Goal: Task Accomplishment & Management: Manage account settings

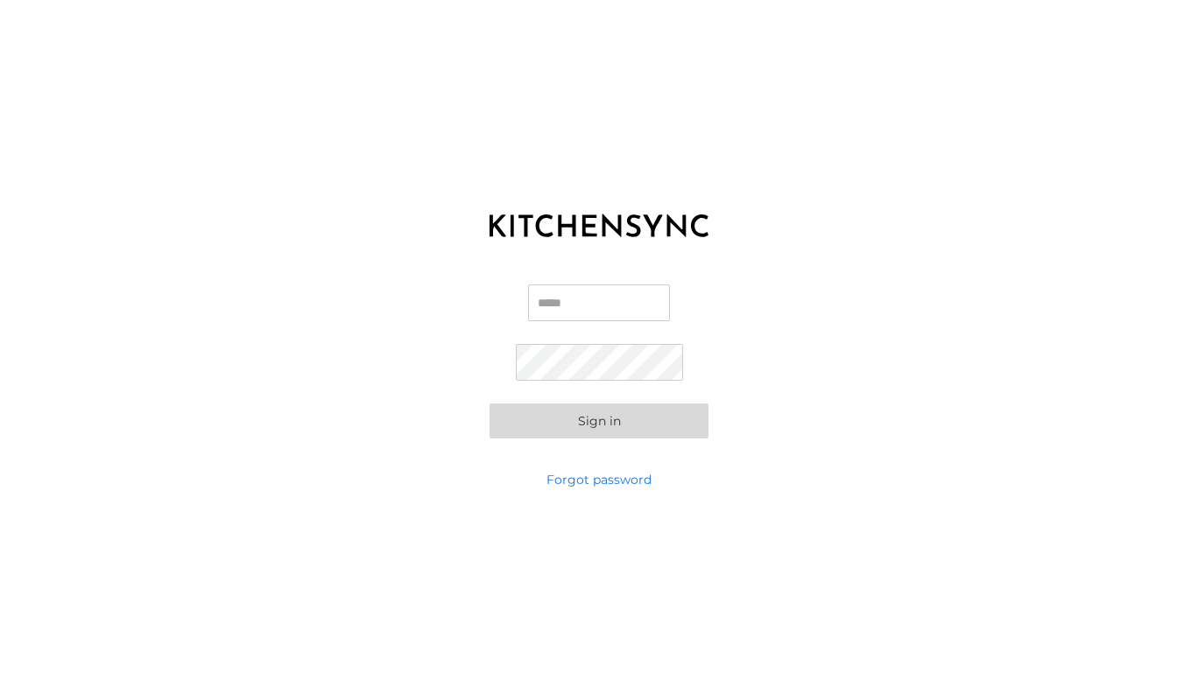
click at [559, 307] on input "Email" at bounding box center [599, 303] width 142 height 37
type input "**********"
click at [578, 427] on button "Sign in" at bounding box center [599, 421] width 219 height 35
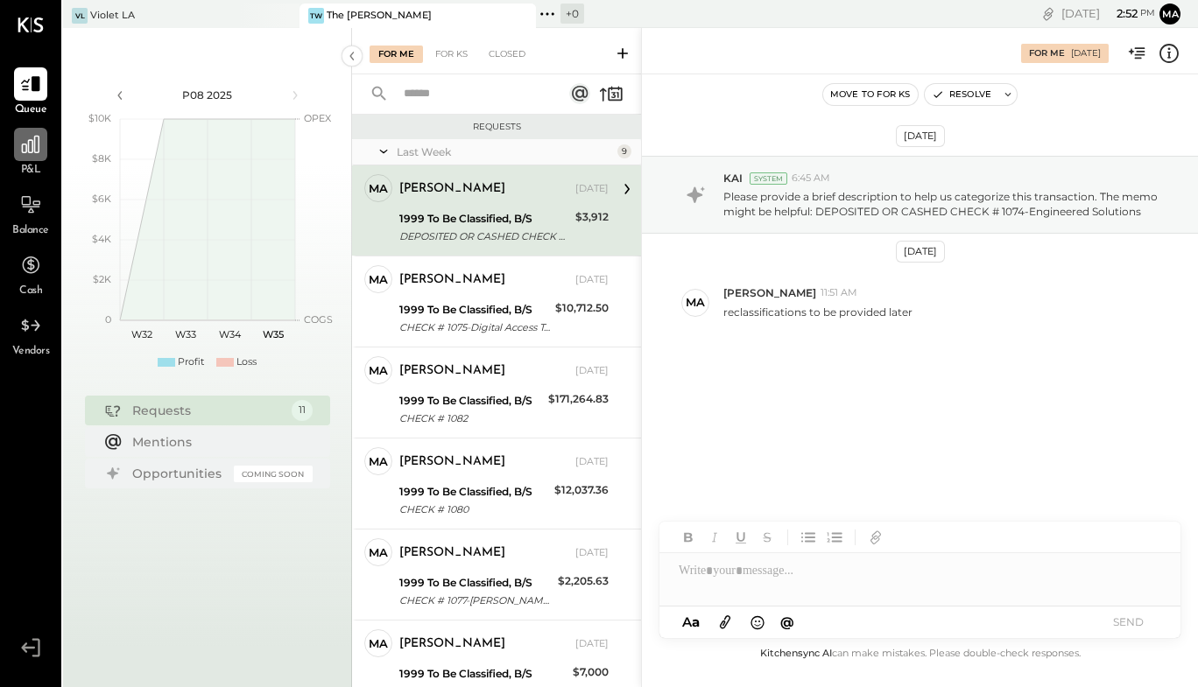
click at [19, 150] on icon at bounding box center [30, 144] width 23 height 23
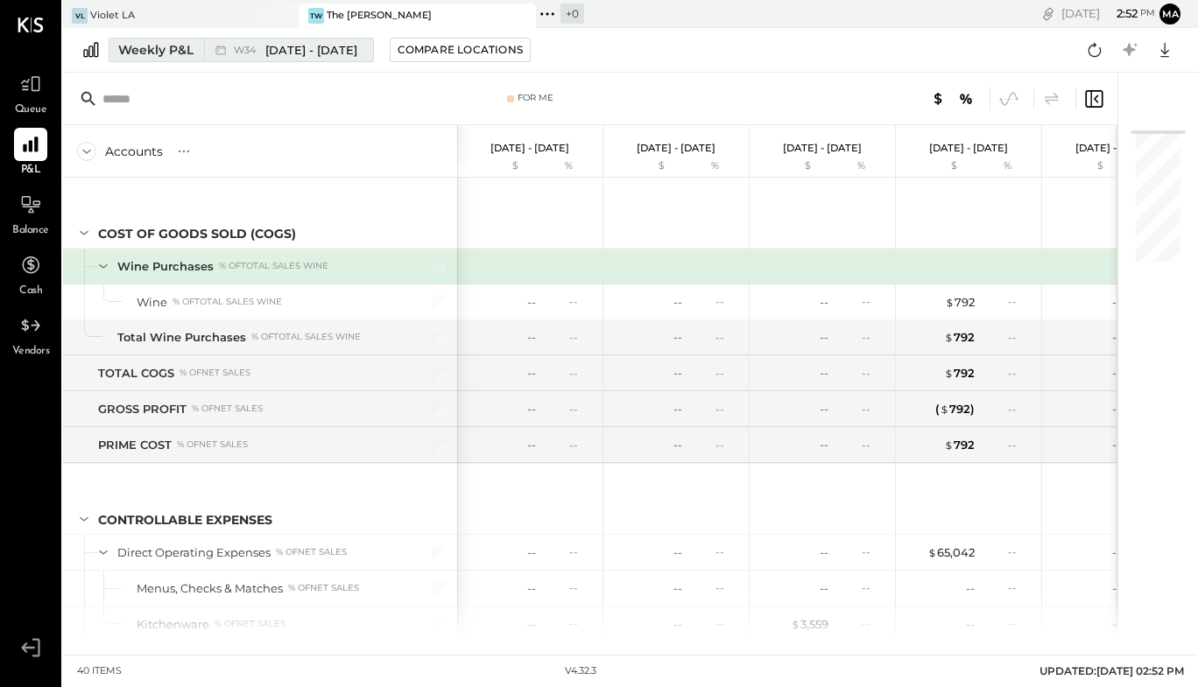
click at [173, 46] on div "Weekly P&L" at bounding box center [155, 50] width 75 height 18
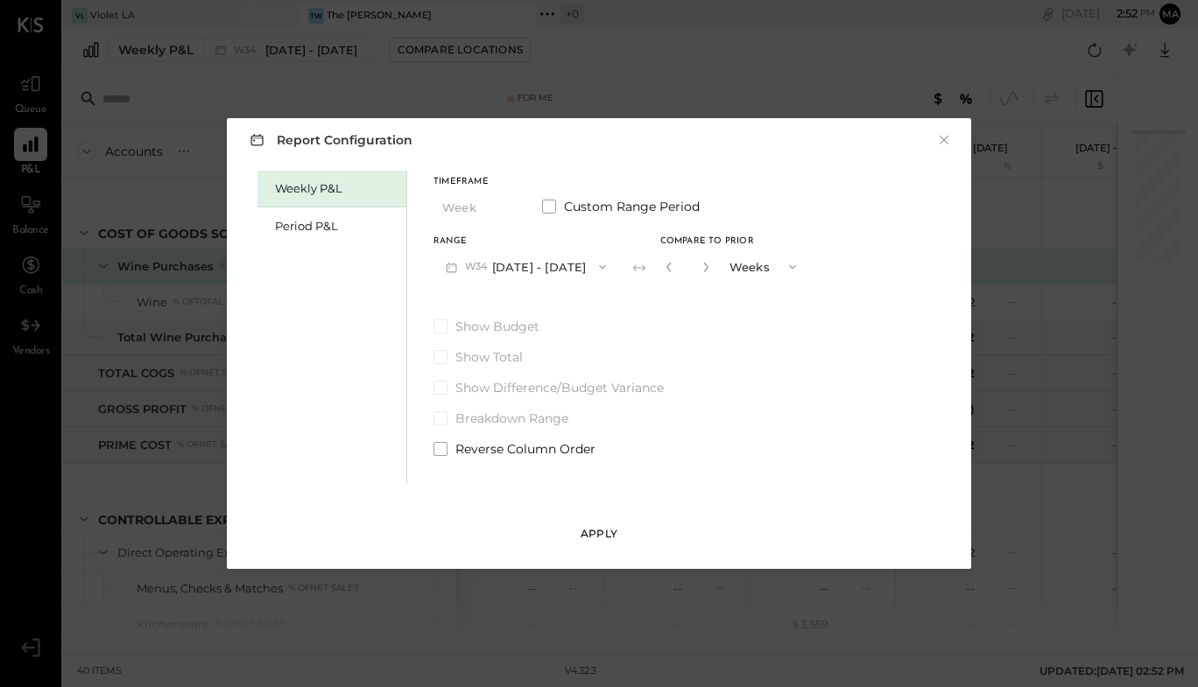
click at [605, 534] on div "Apply" at bounding box center [599, 533] width 37 height 15
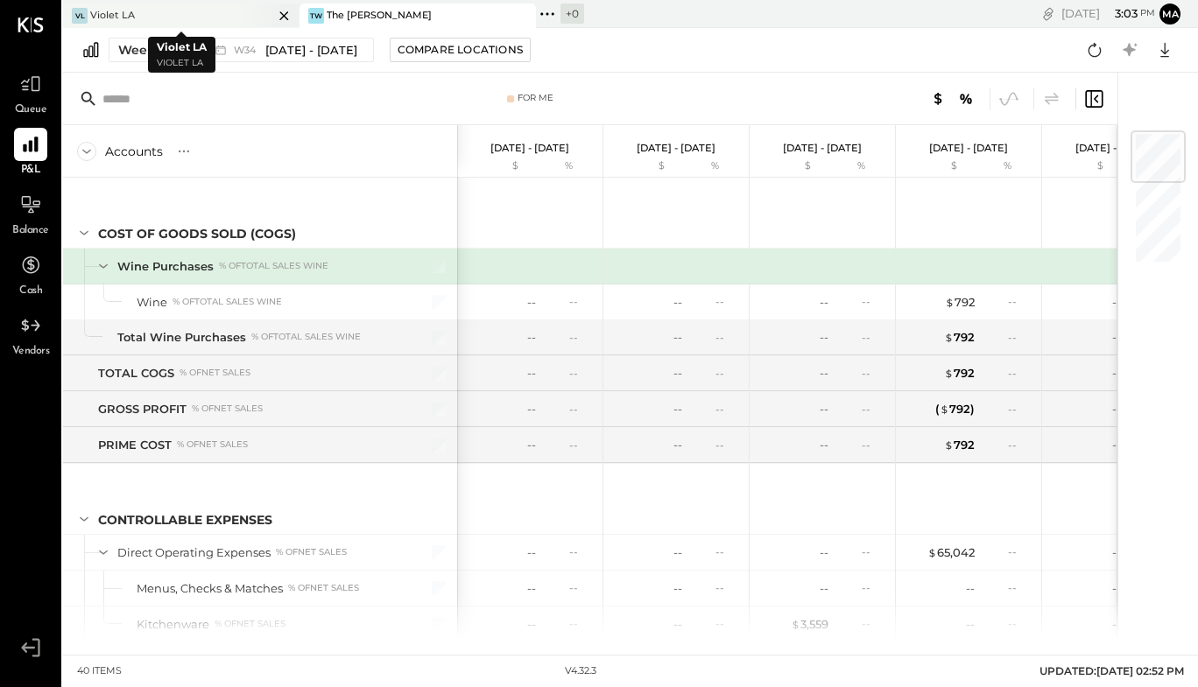
click at [230, 19] on div "VL Violet LA" at bounding box center [168, 16] width 210 height 16
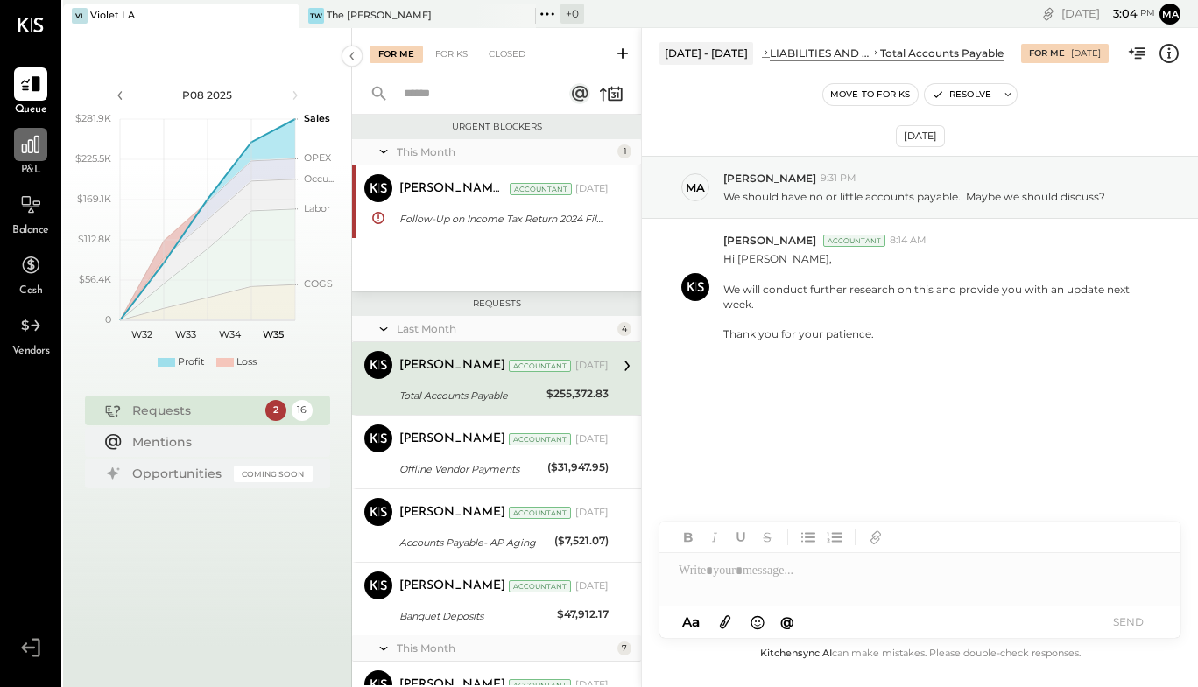
click at [39, 156] on icon at bounding box center [30, 144] width 23 height 23
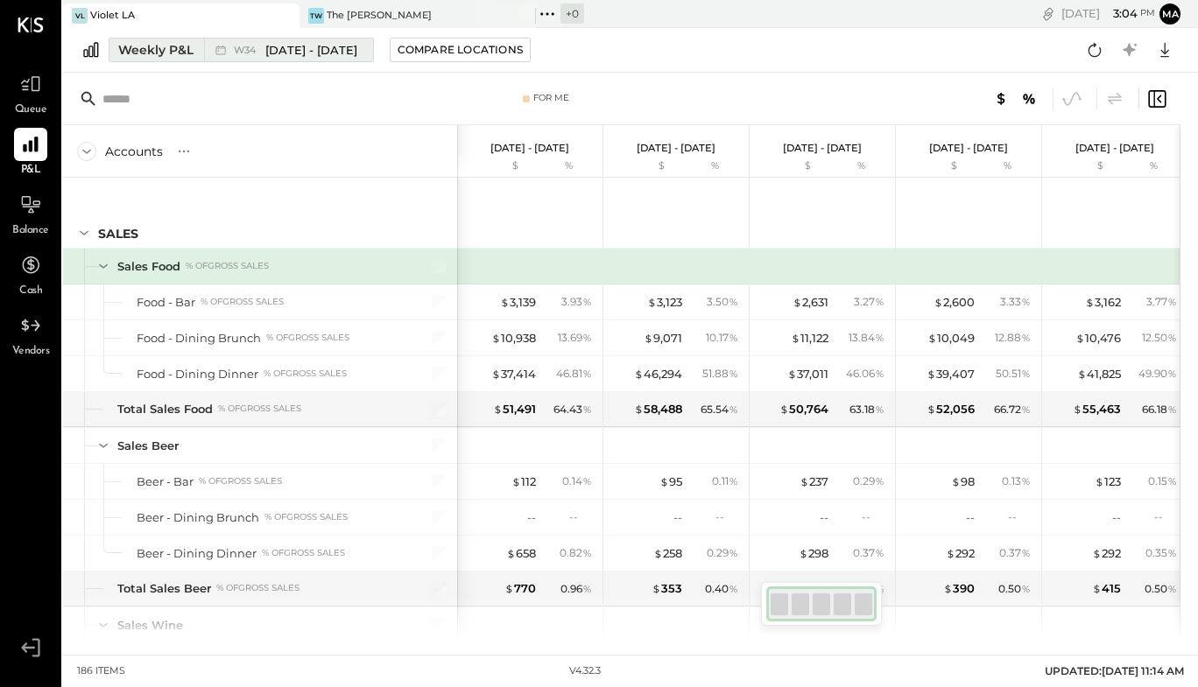
click at [173, 46] on div "Weekly P&L" at bounding box center [155, 50] width 75 height 18
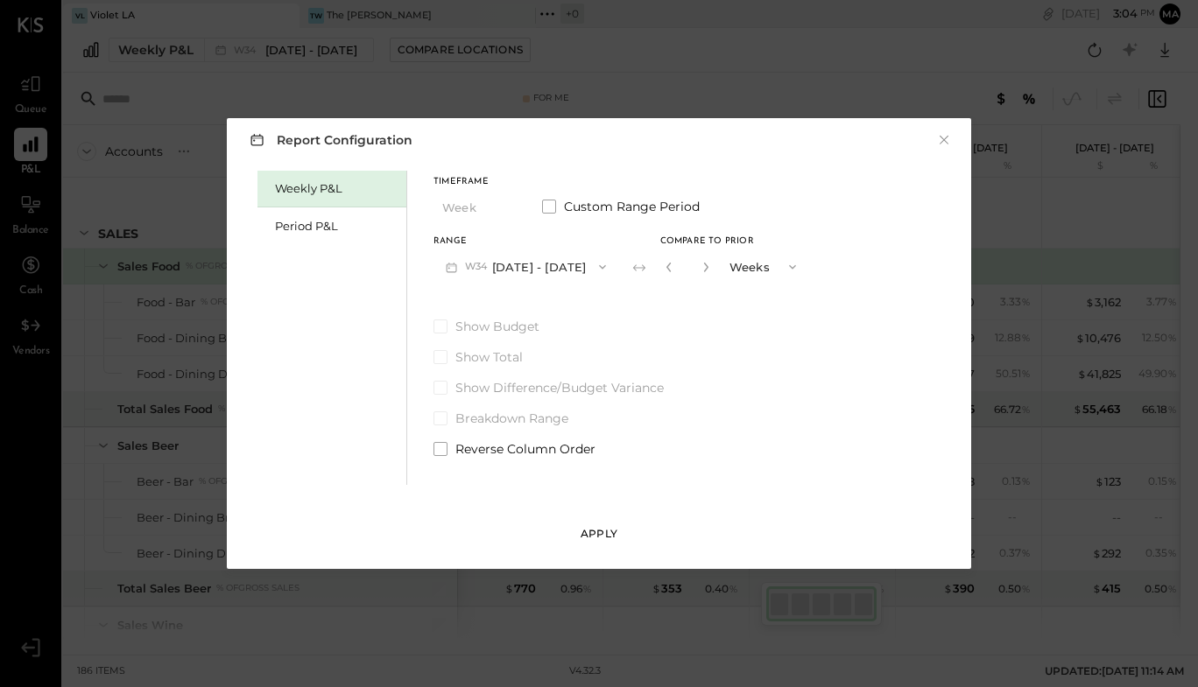
click at [608, 540] on div "Apply" at bounding box center [599, 533] width 37 height 15
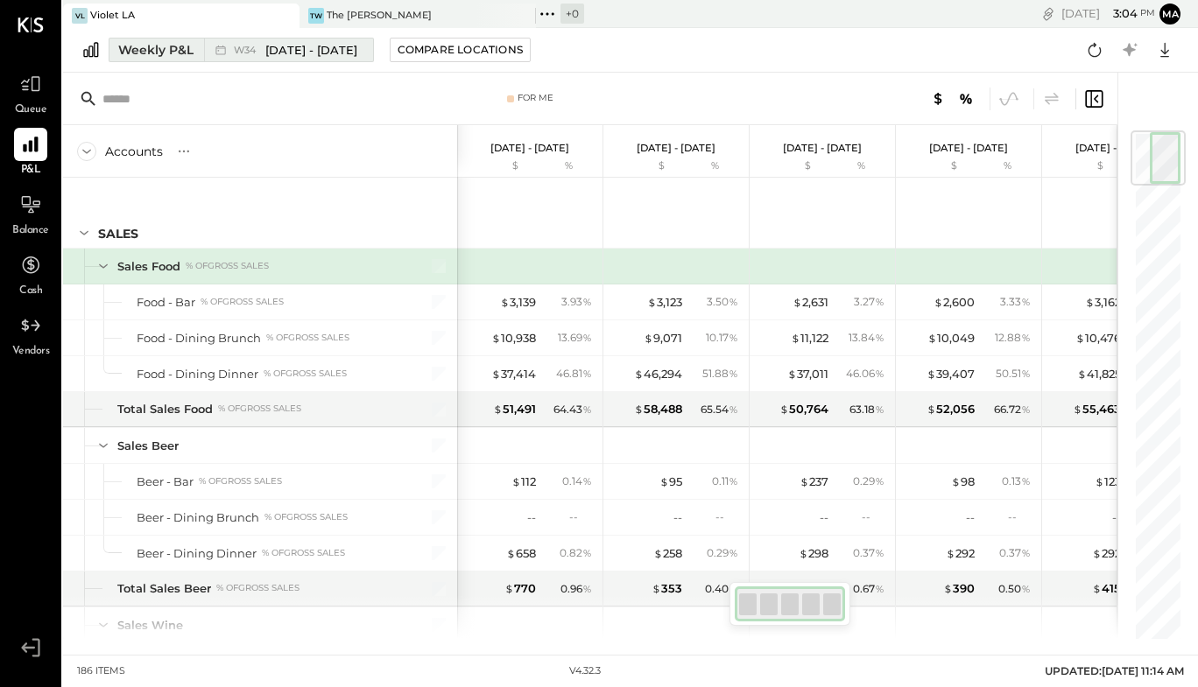
click at [138, 45] on div "Weekly P&L" at bounding box center [155, 50] width 75 height 18
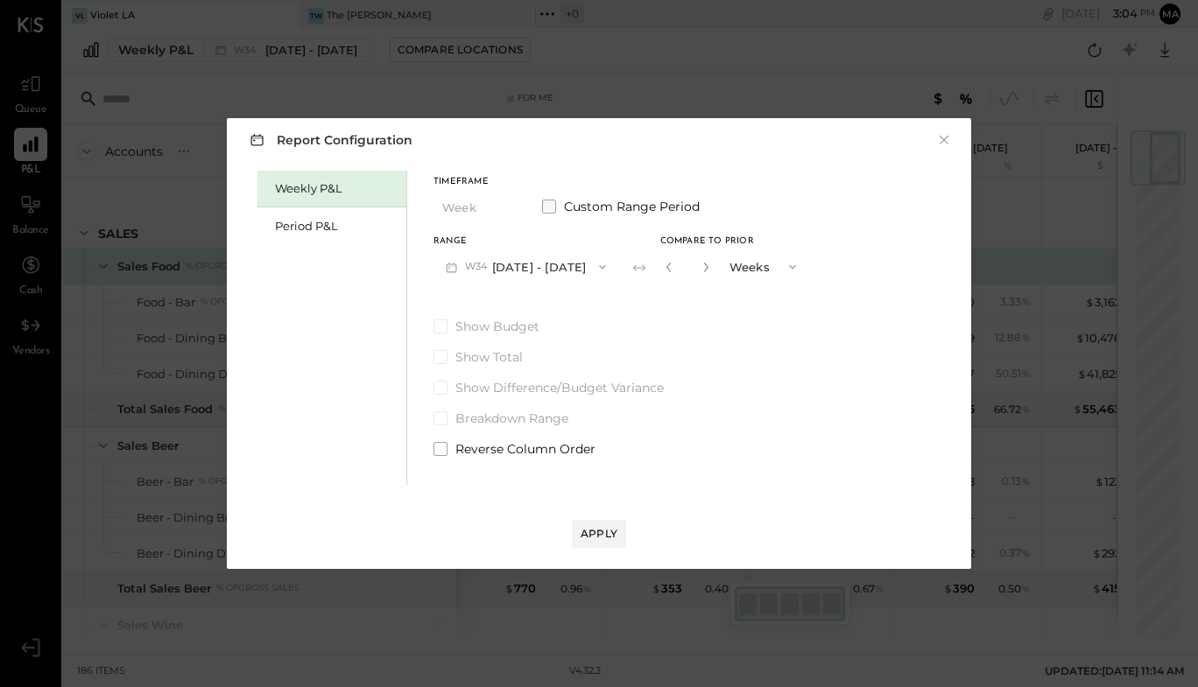
click at [552, 207] on span at bounding box center [549, 207] width 14 height 14
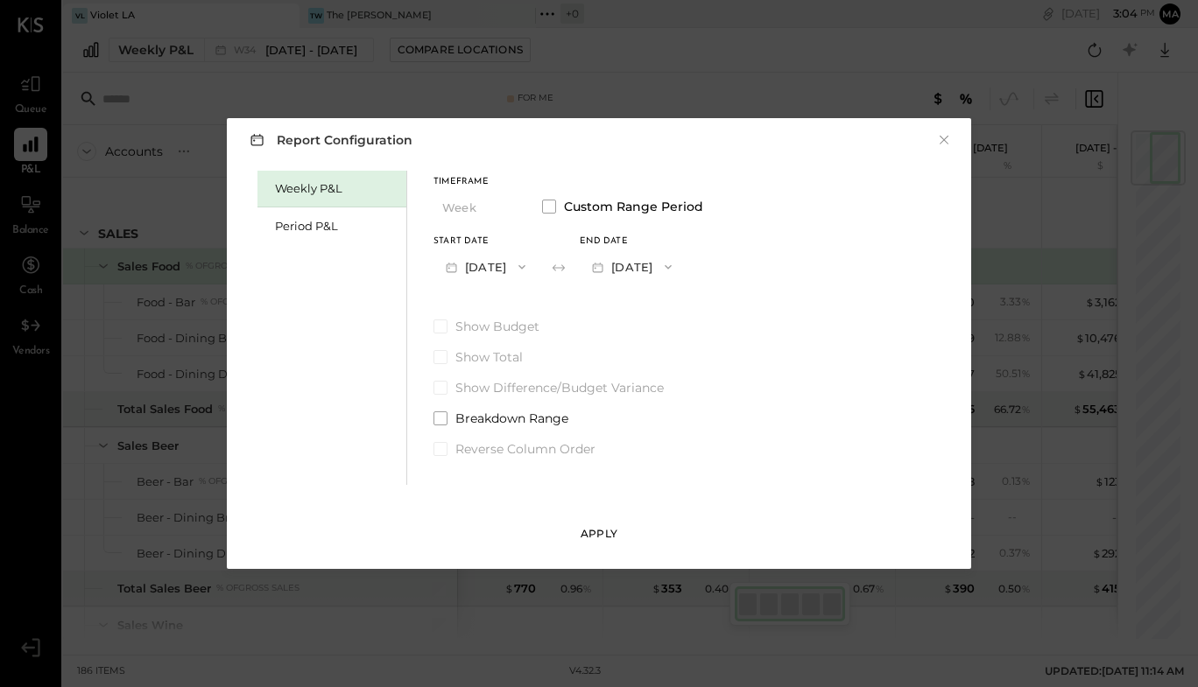
click at [589, 544] on button "Apply" at bounding box center [599, 534] width 54 height 28
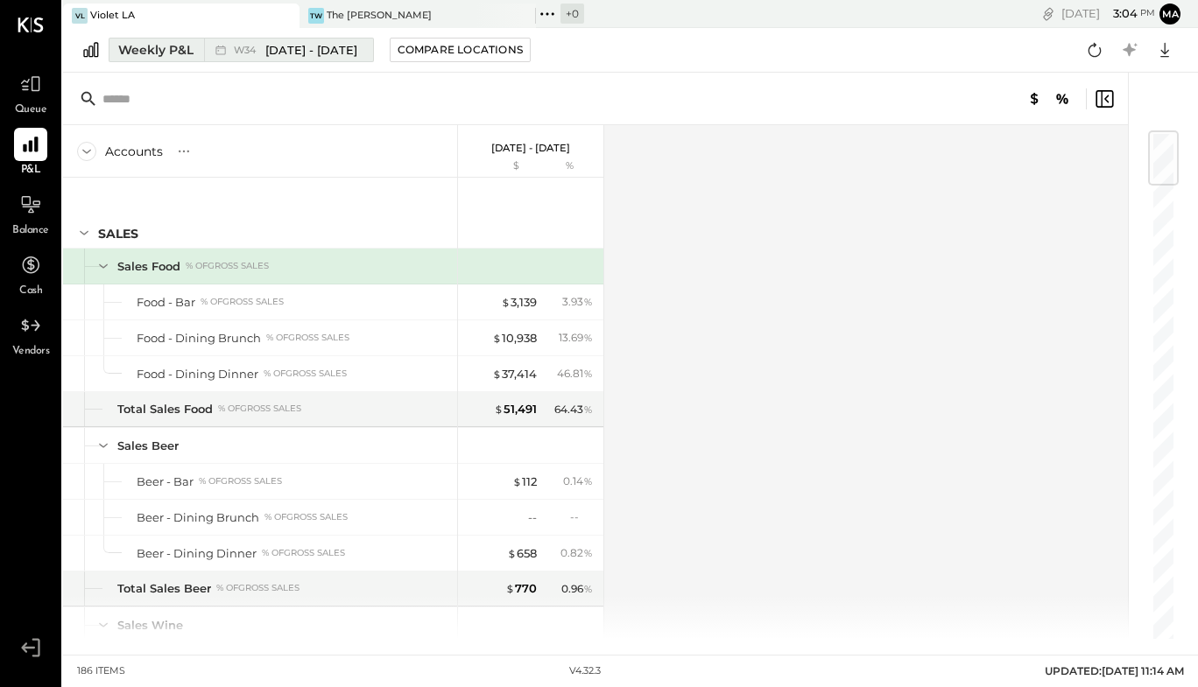
click at [140, 56] on div "Weekly P&L" at bounding box center [155, 50] width 75 height 18
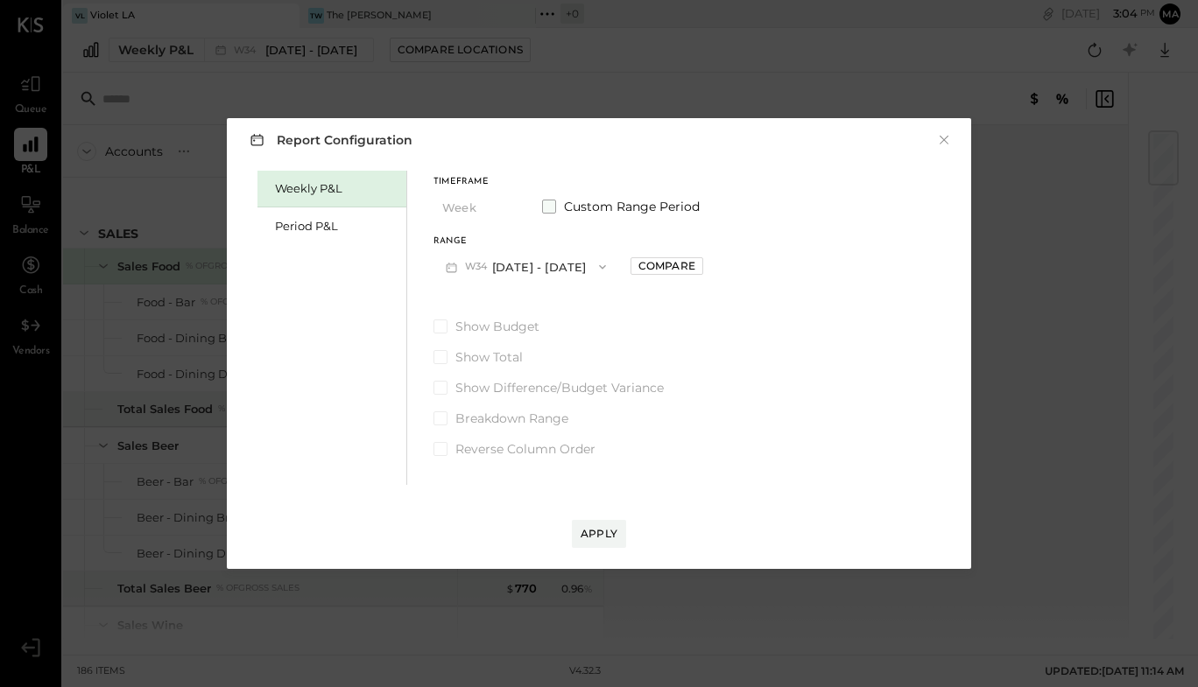
click at [549, 206] on span at bounding box center [549, 207] width 14 height 14
click at [607, 265] on icon "button" at bounding box center [598, 267] width 18 height 18
click at [602, 209] on span "Custom Range Period" at bounding box center [633, 207] width 139 height 18
click at [711, 264] on icon "button" at bounding box center [706, 267] width 11 height 11
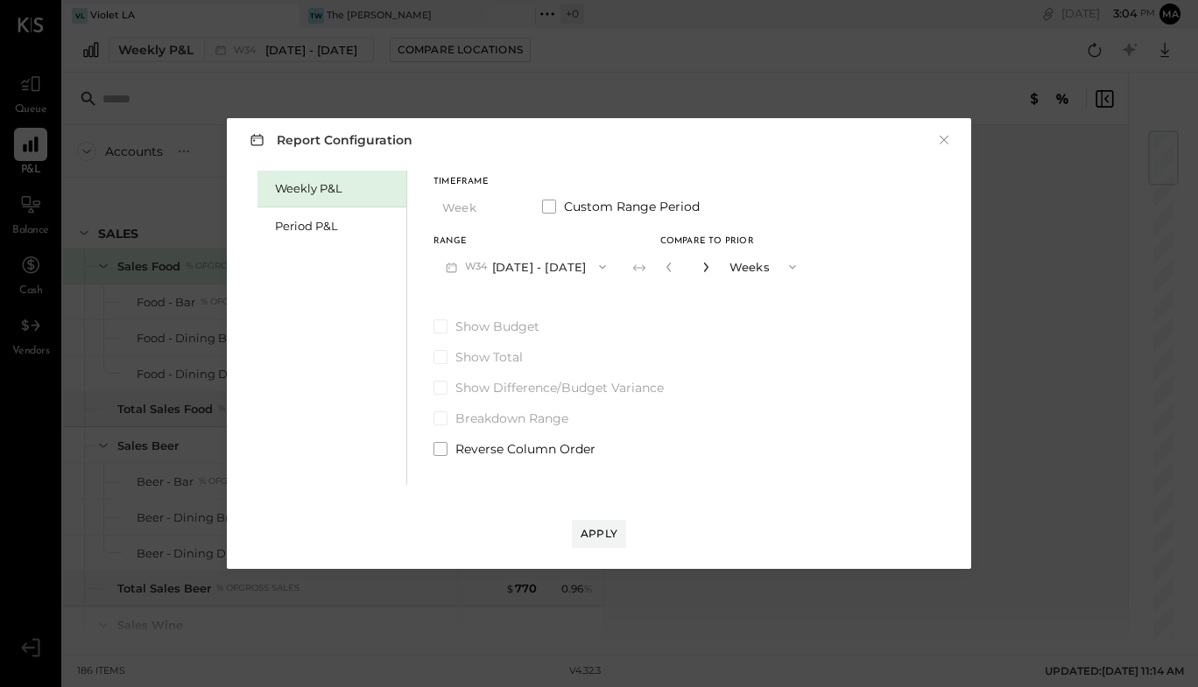
click at [711, 264] on icon "button" at bounding box center [706, 267] width 11 height 11
type input "*"
click at [441, 324] on span at bounding box center [441, 327] width 14 height 14
click at [545, 312] on div "Timeframe Week Custom Range Period Range W34 [DATE] - [DATE] Compare to Prior *…" at bounding box center [621, 314] width 375 height 287
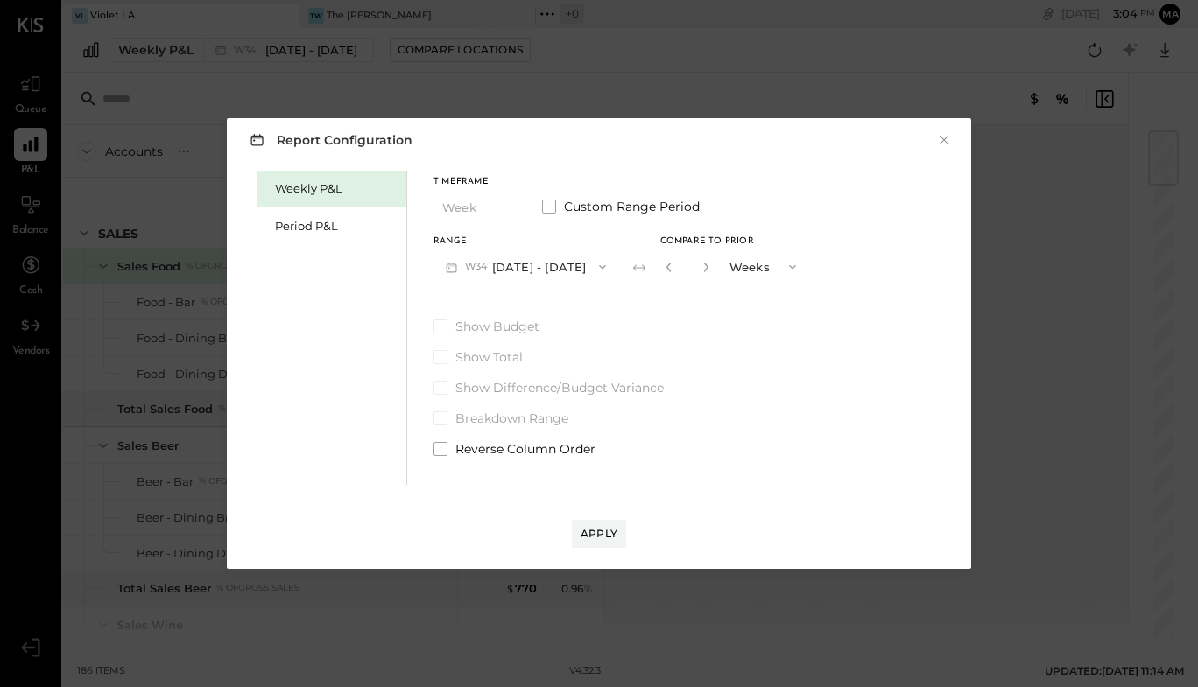
click at [448, 310] on div "Timeframe Week Custom Range Period Range W34 [DATE] - [DATE] Compare to Prior *…" at bounding box center [621, 314] width 375 height 287
click at [604, 538] on div "Apply" at bounding box center [599, 533] width 37 height 15
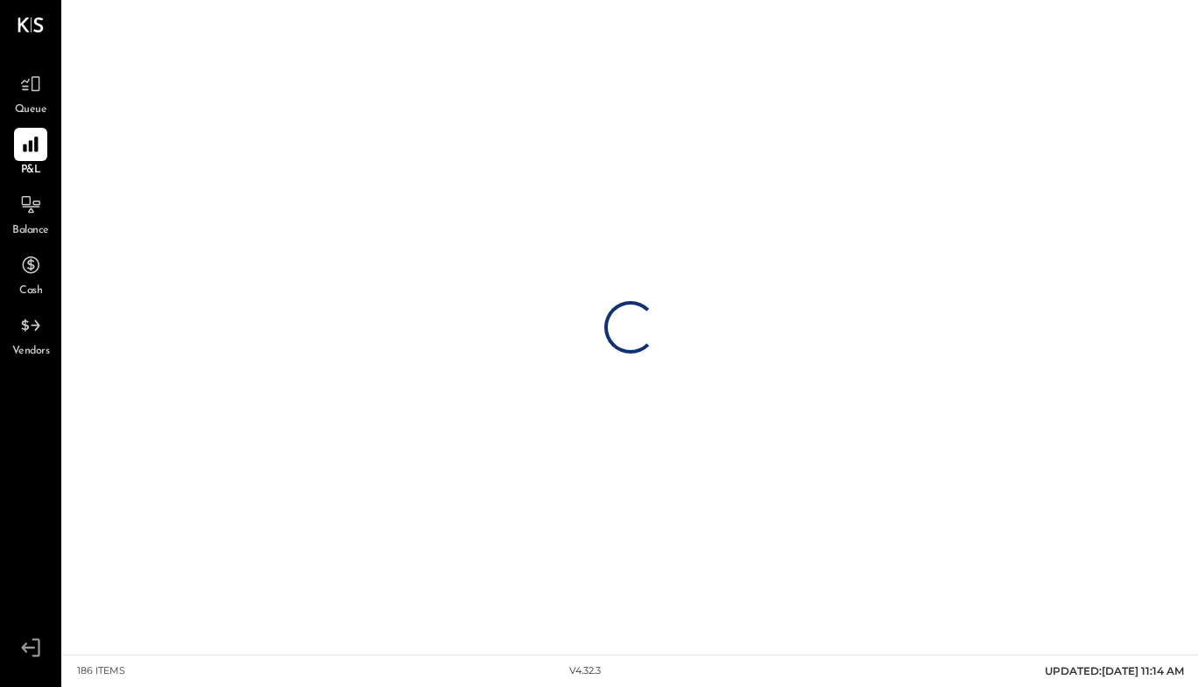
click at [604, 538] on div "Loading…" at bounding box center [630, 327] width 1135 height 655
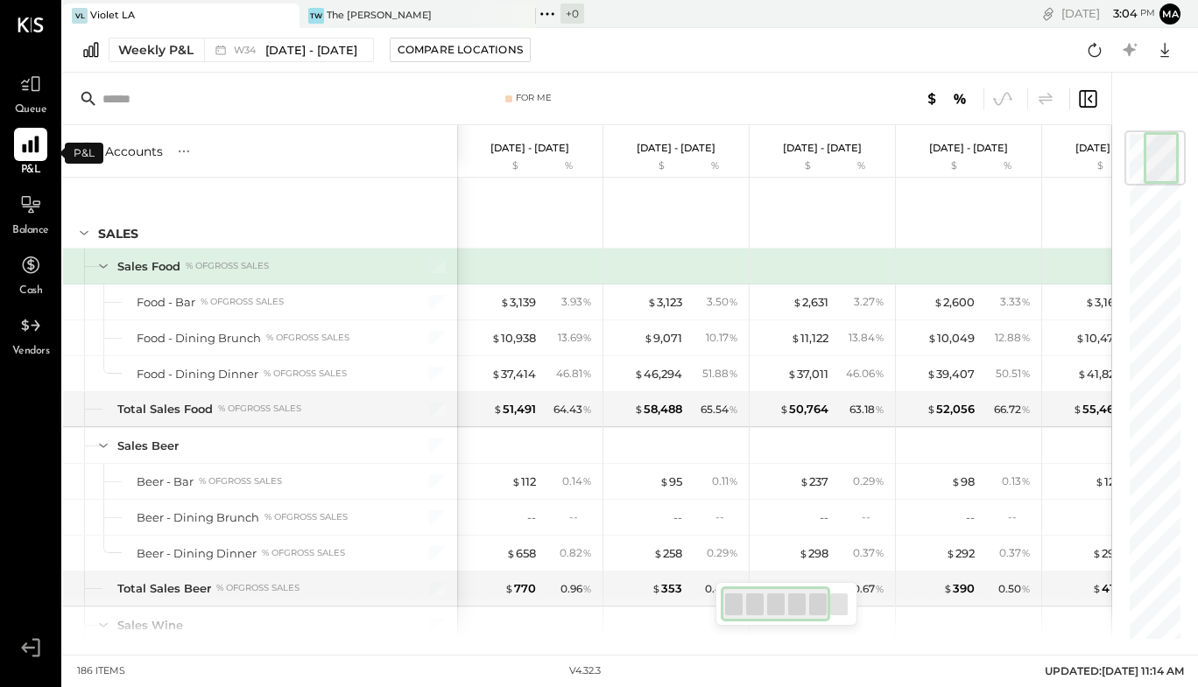
click at [38, 146] on icon at bounding box center [30, 145] width 17 height 17
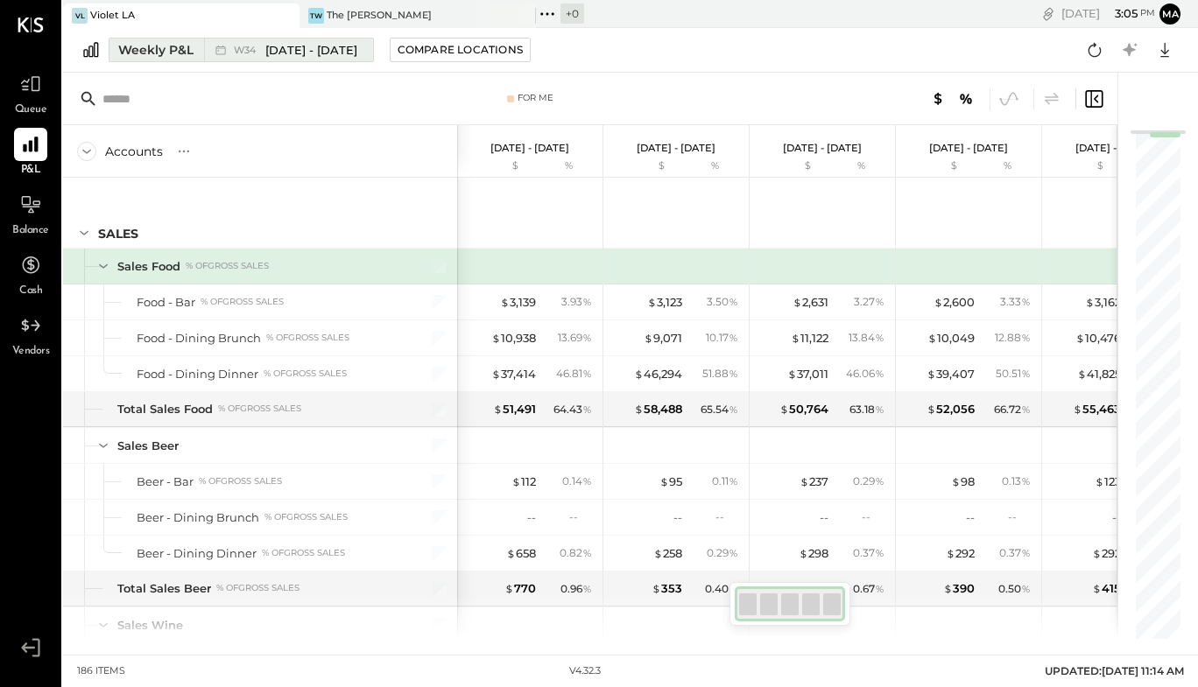
click at [172, 40] on button "Weekly P&L W34 [DATE] - [DATE]" at bounding box center [241, 50] width 265 height 25
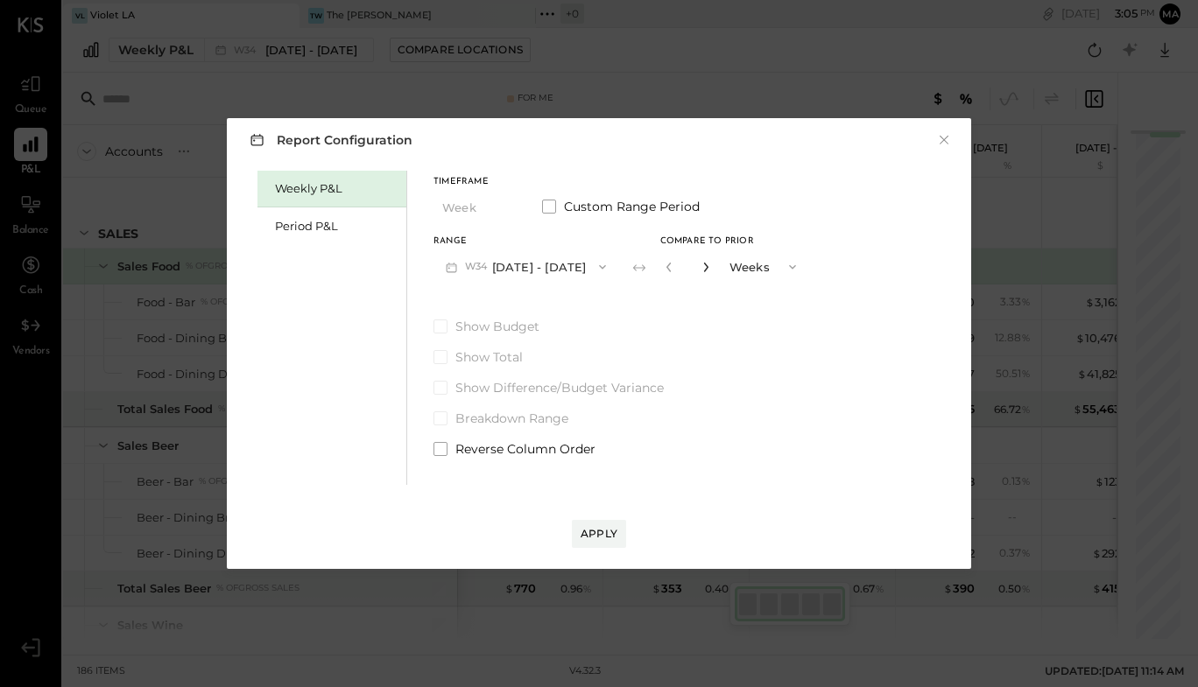
click at [711, 271] on icon "button" at bounding box center [706, 267] width 11 height 11
type input "*"
click at [501, 295] on div "Timeframe Week Custom Range Period Range W34 [DATE] - [DATE] Compare to Prior *…" at bounding box center [621, 314] width 375 height 287
click at [606, 532] on div "Apply" at bounding box center [599, 533] width 37 height 15
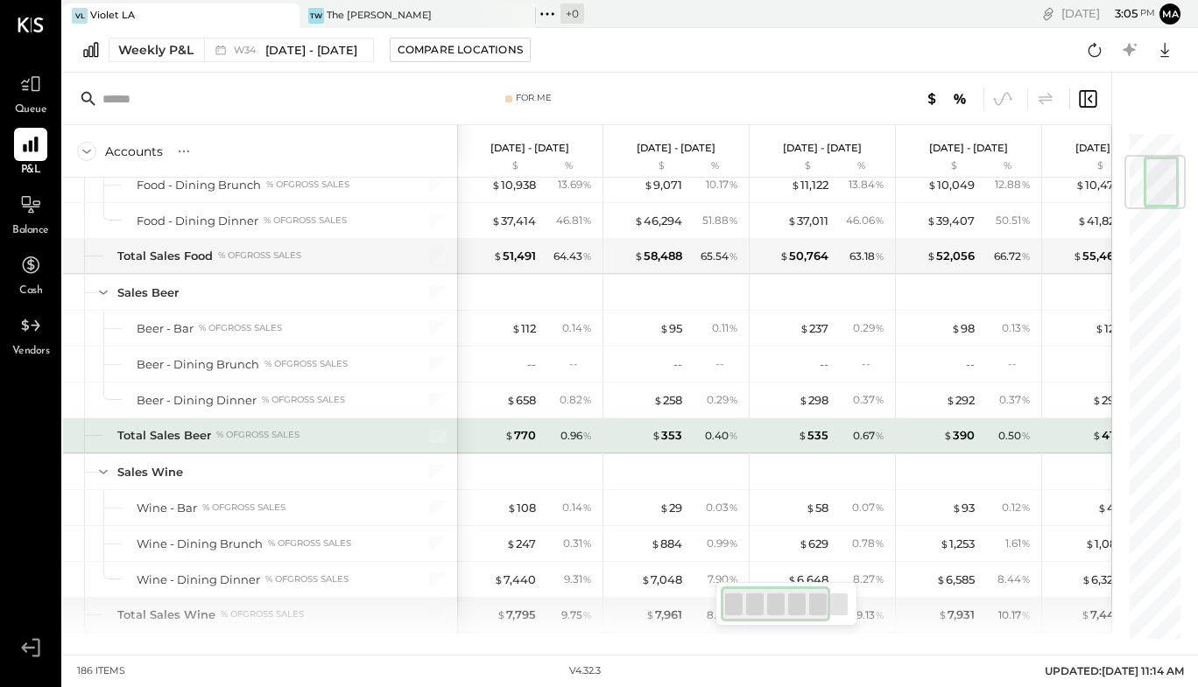
scroll to position [208, 0]
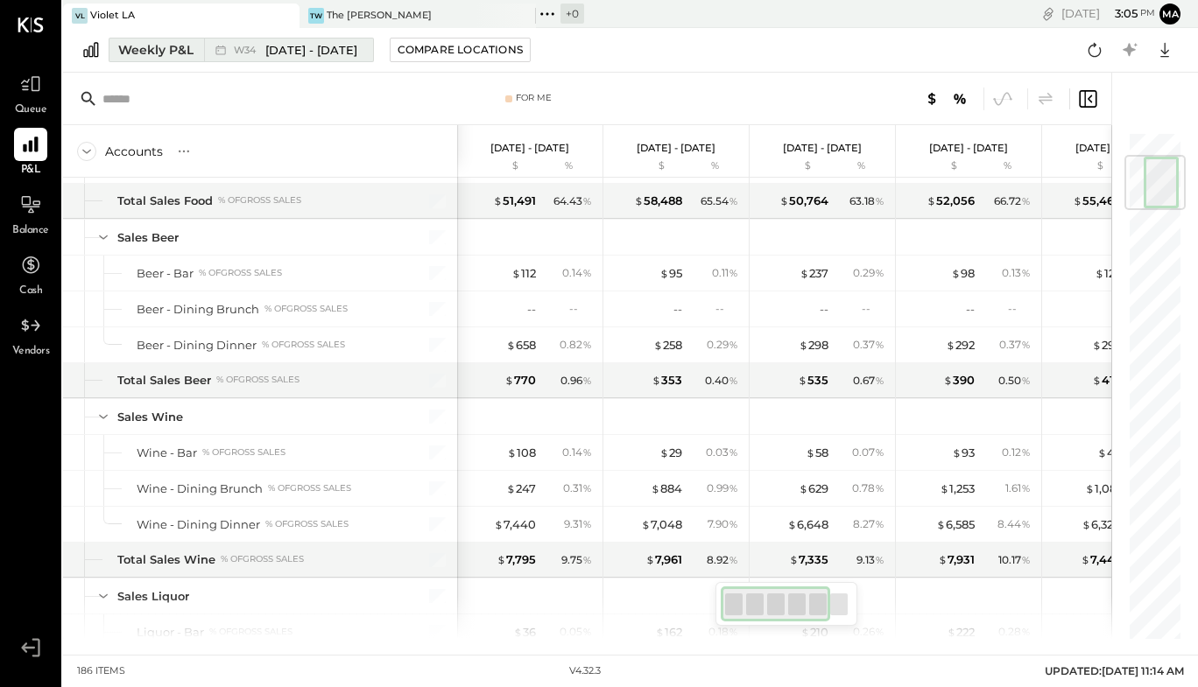
click at [164, 61] on button "Weekly P&L W34 [DATE] - [DATE]" at bounding box center [241, 50] width 265 height 25
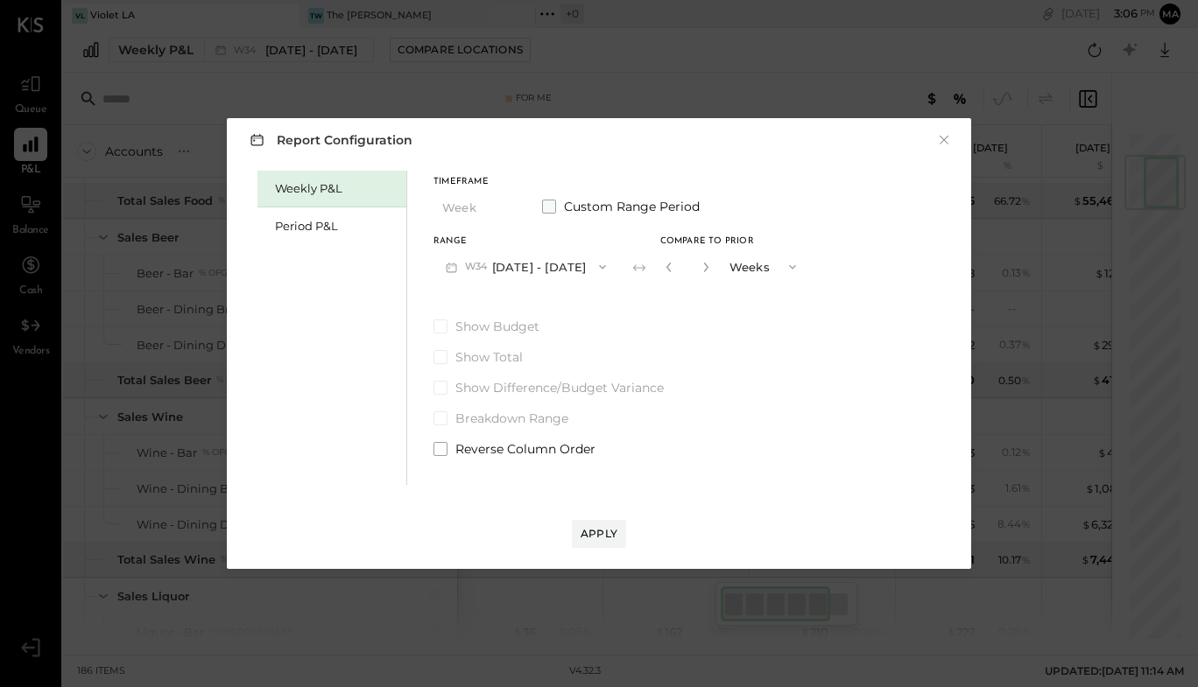
click at [551, 204] on span at bounding box center [549, 207] width 14 height 14
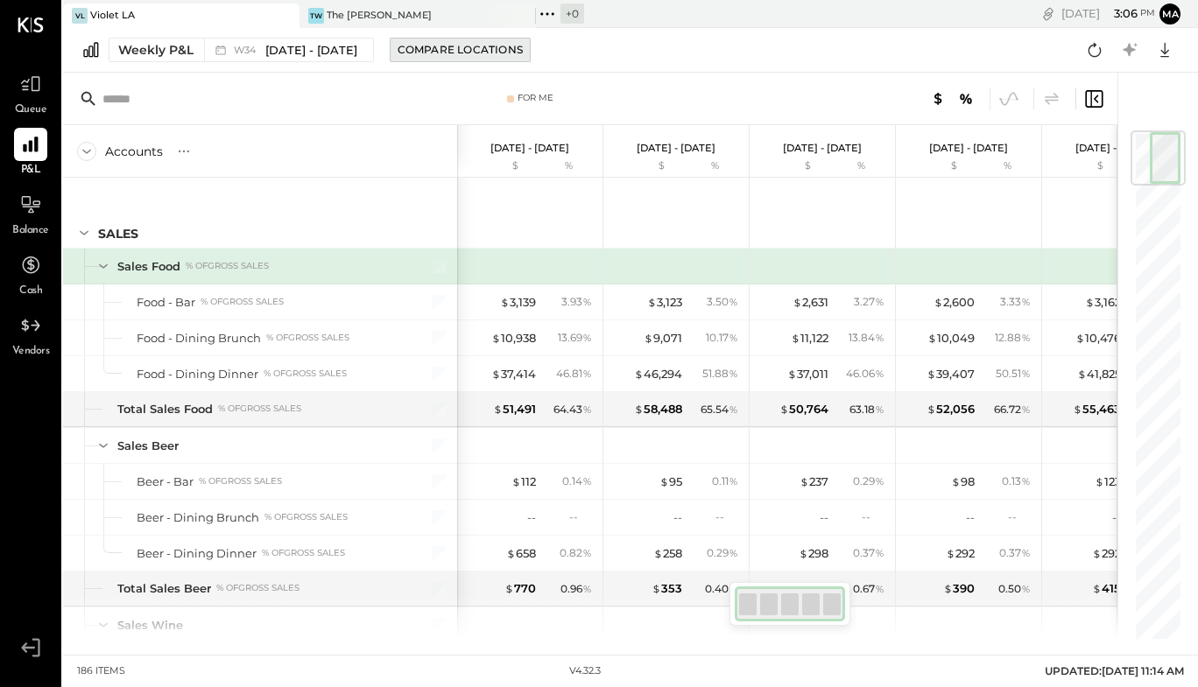
click at [423, 49] on div "Compare Locations" at bounding box center [460, 49] width 125 height 15
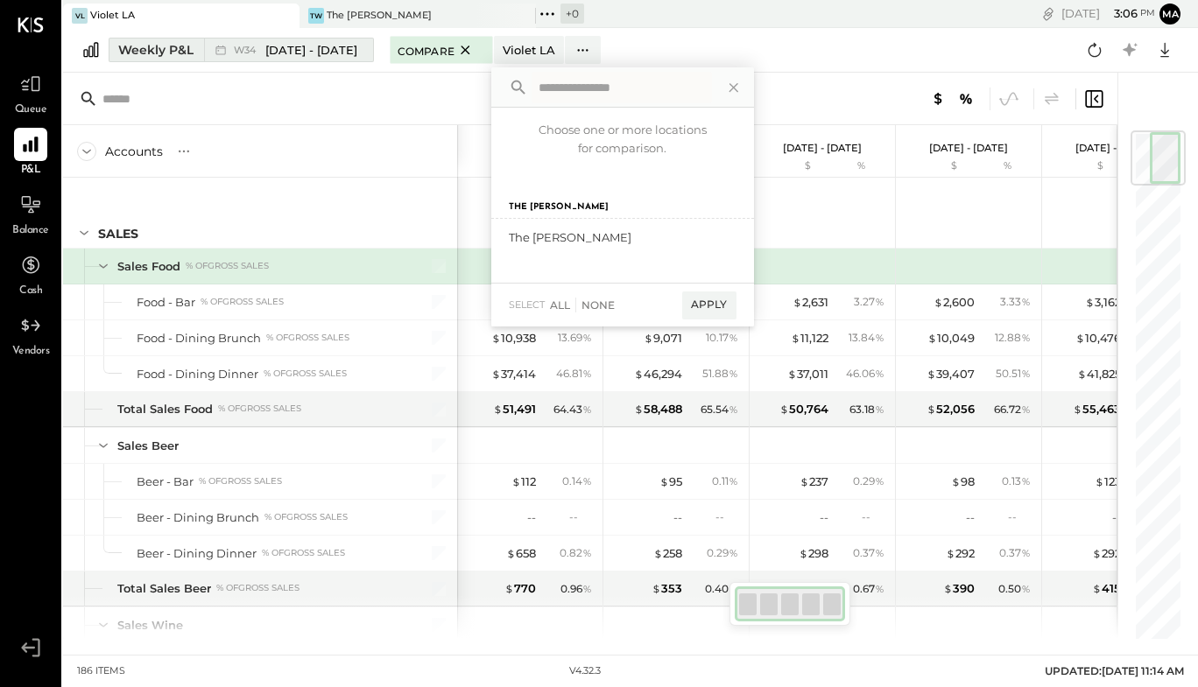
click at [153, 44] on div "Weekly P&L" at bounding box center [155, 50] width 75 height 18
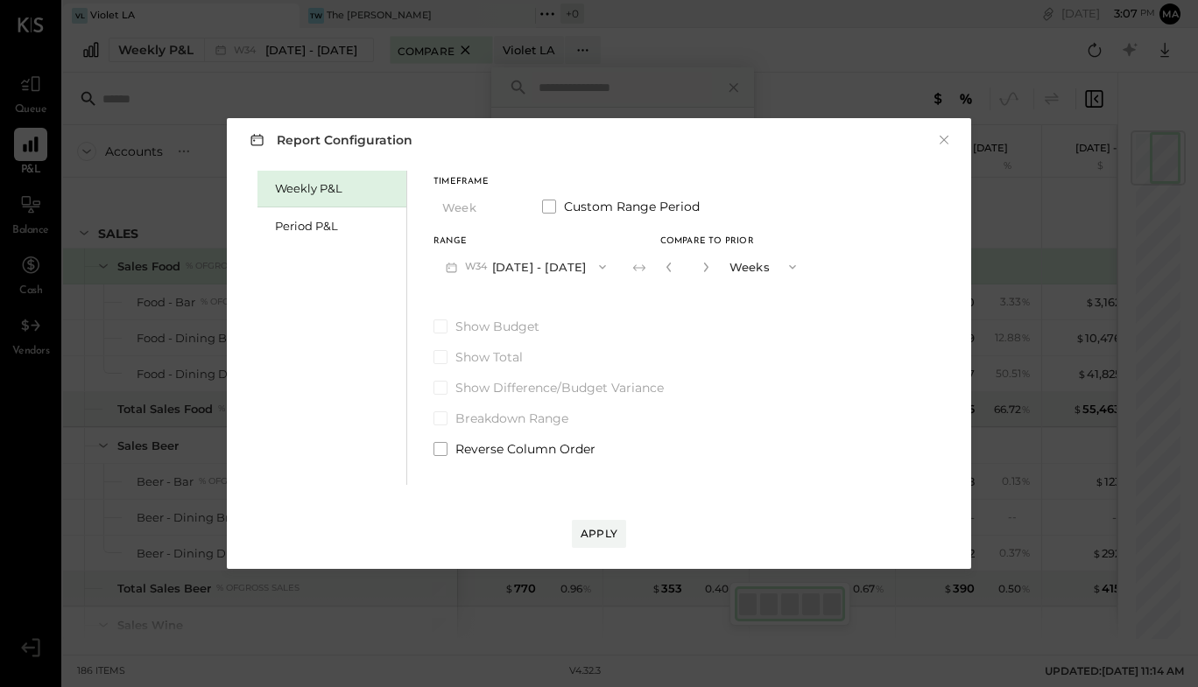
click at [375, 89] on div "Report Configuration × Weekly P&L Period P&L Timeframe Week Custom Range Period…" at bounding box center [599, 343] width 1198 height 687
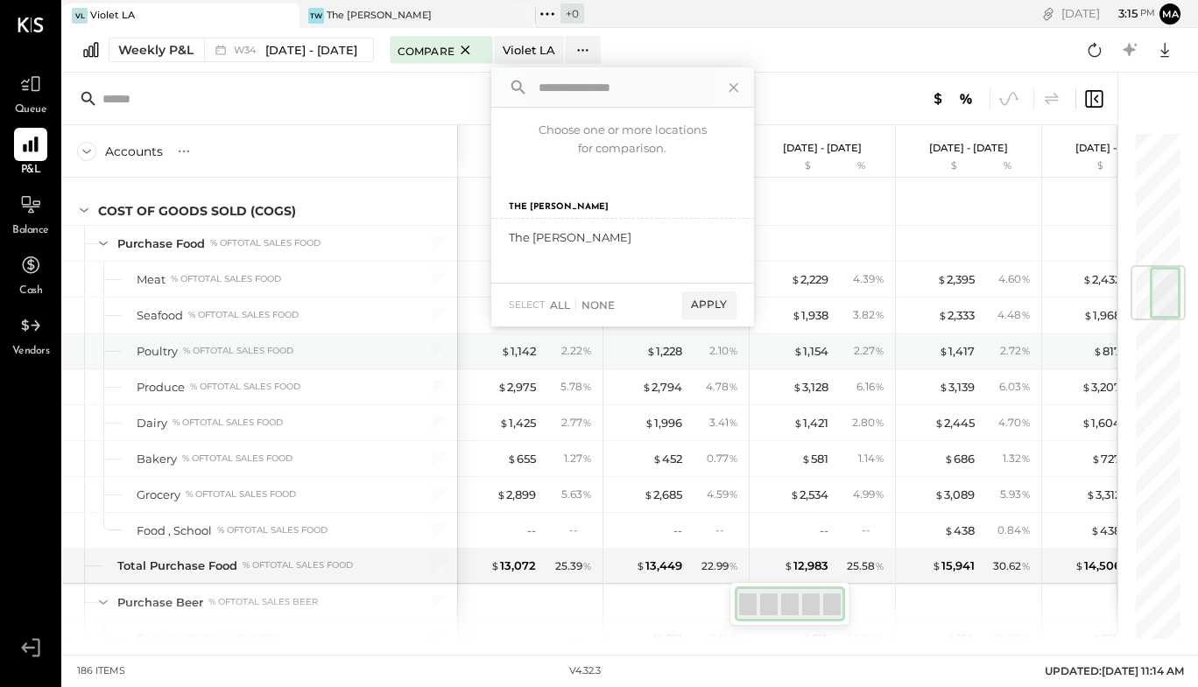
scroll to position [1136, 0]
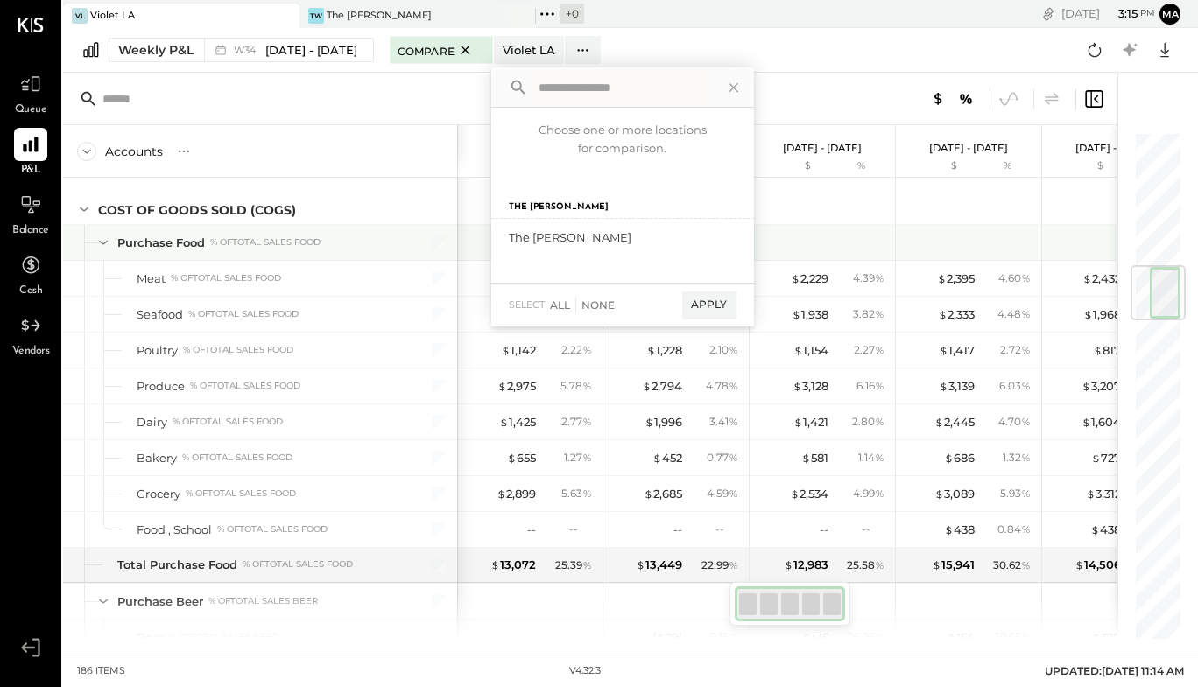
click at [799, 228] on div at bounding box center [823, 242] width 131 height 35
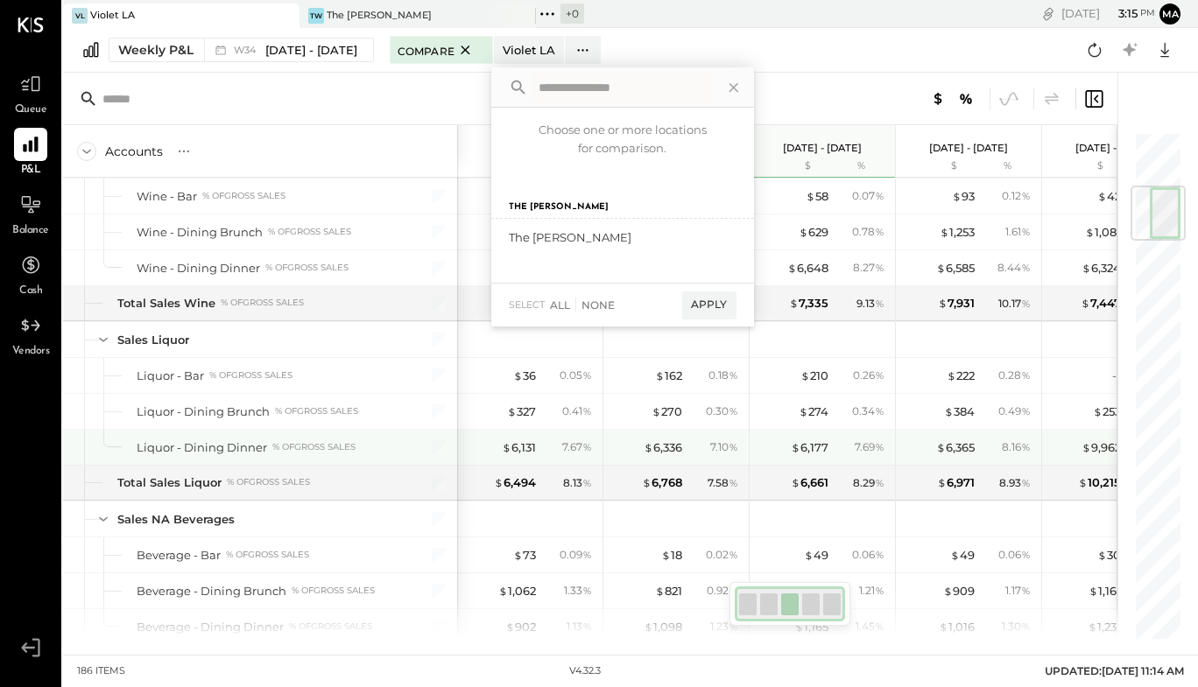
scroll to position [464, 0]
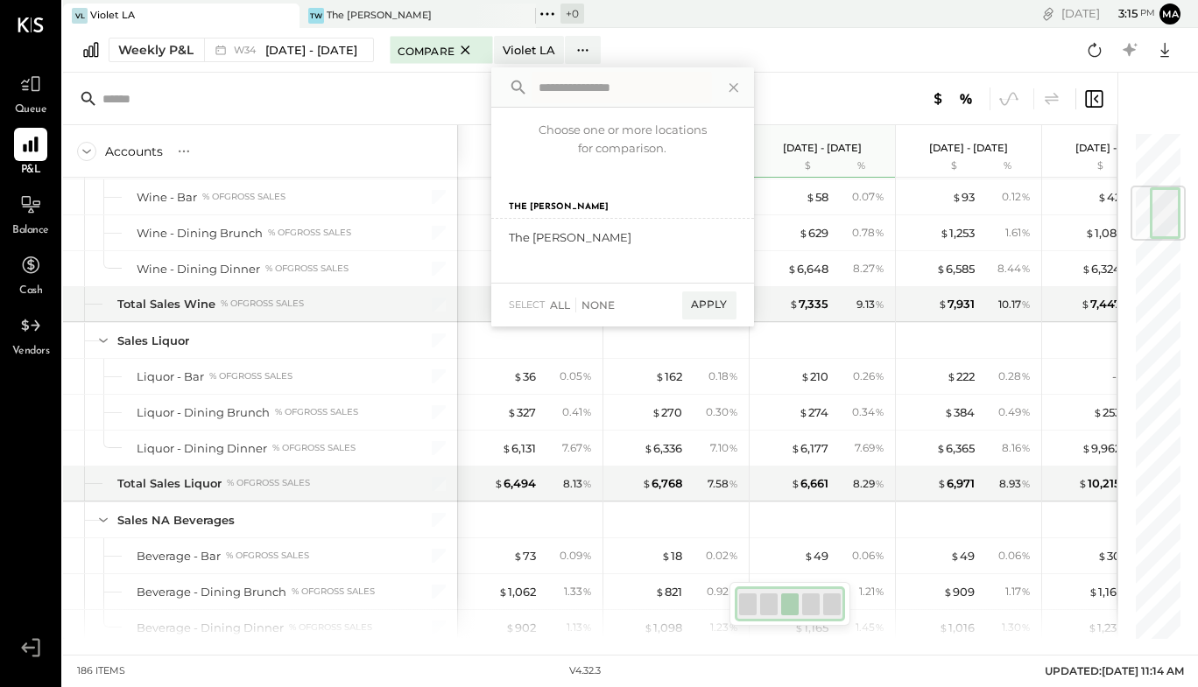
click at [820, 77] on div "For Me" at bounding box center [590, 99] width 1054 height 53
click at [741, 95] on icon at bounding box center [734, 87] width 23 height 23
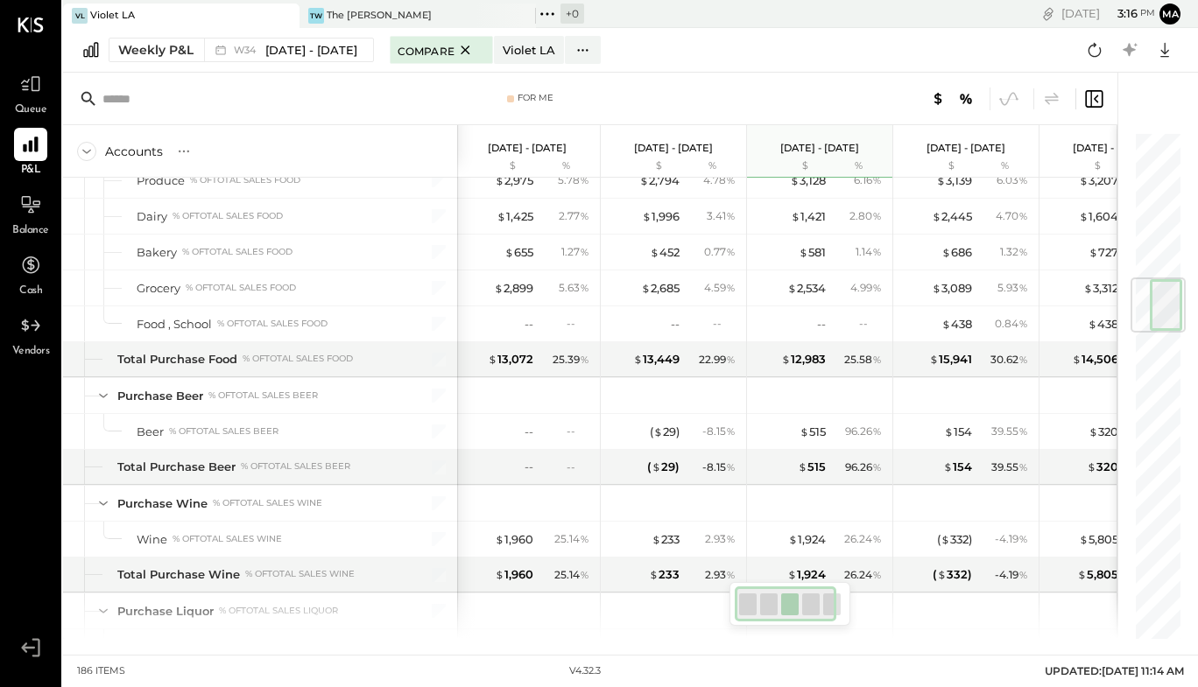
scroll to position [1238, 0]
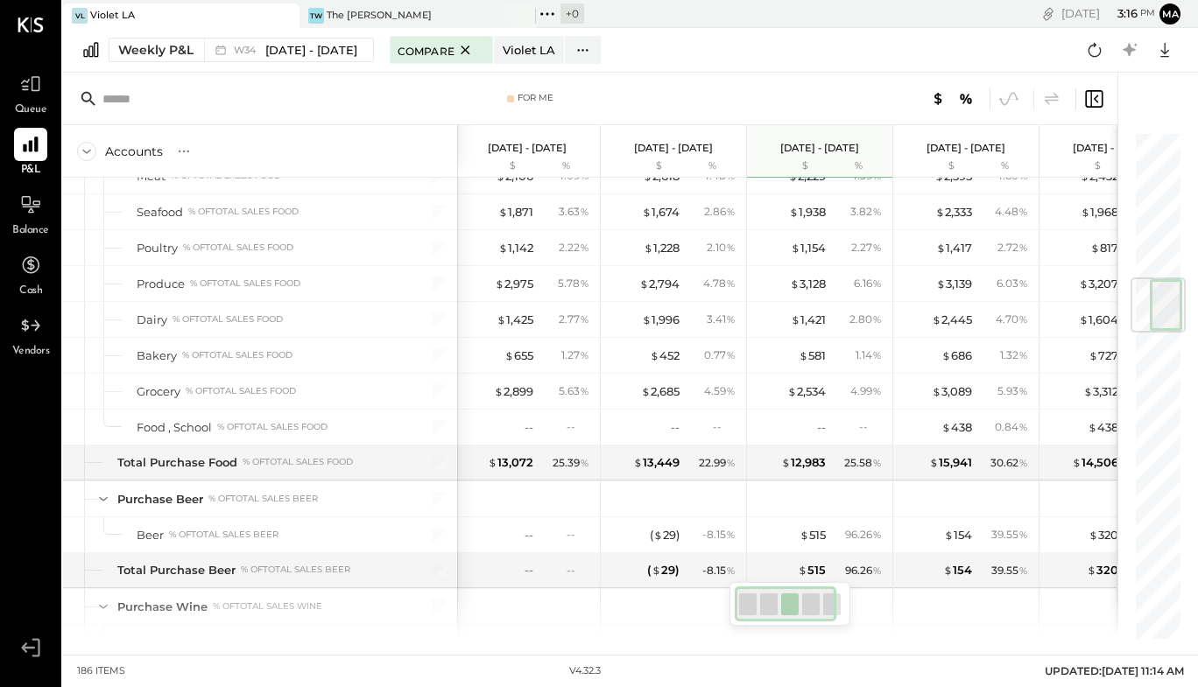
click at [465, 152] on div "[DATE] - [DATE] $ %" at bounding box center [527, 151] width 145 height 53
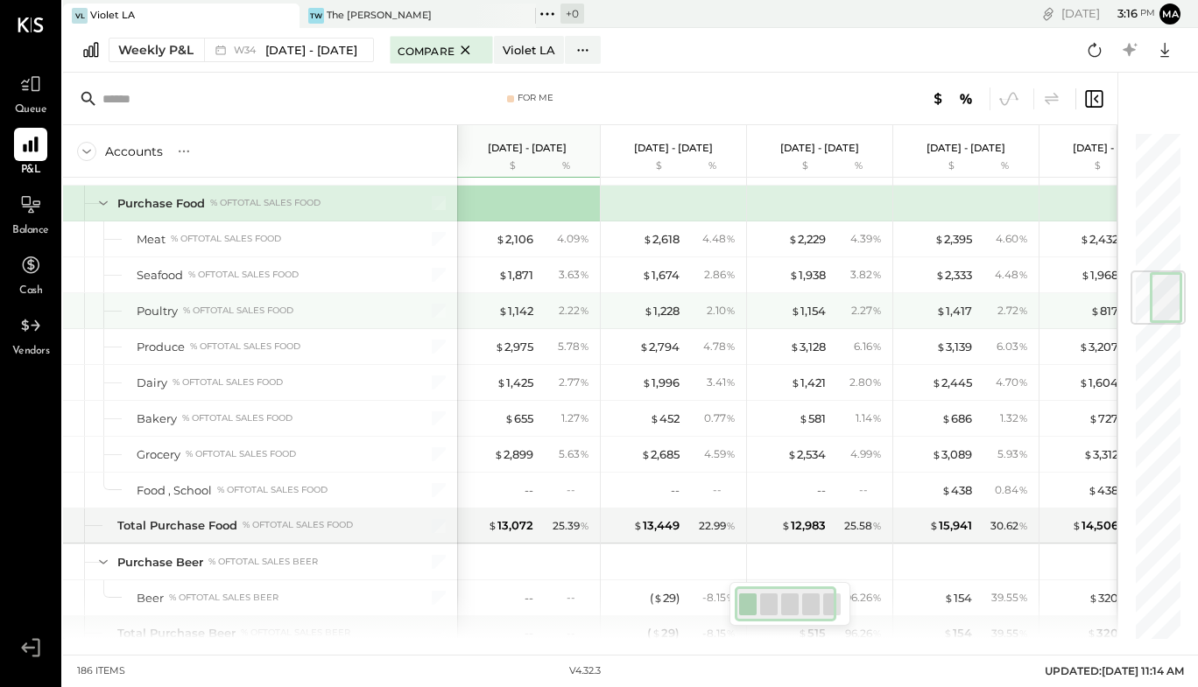
scroll to position [1187, 0]
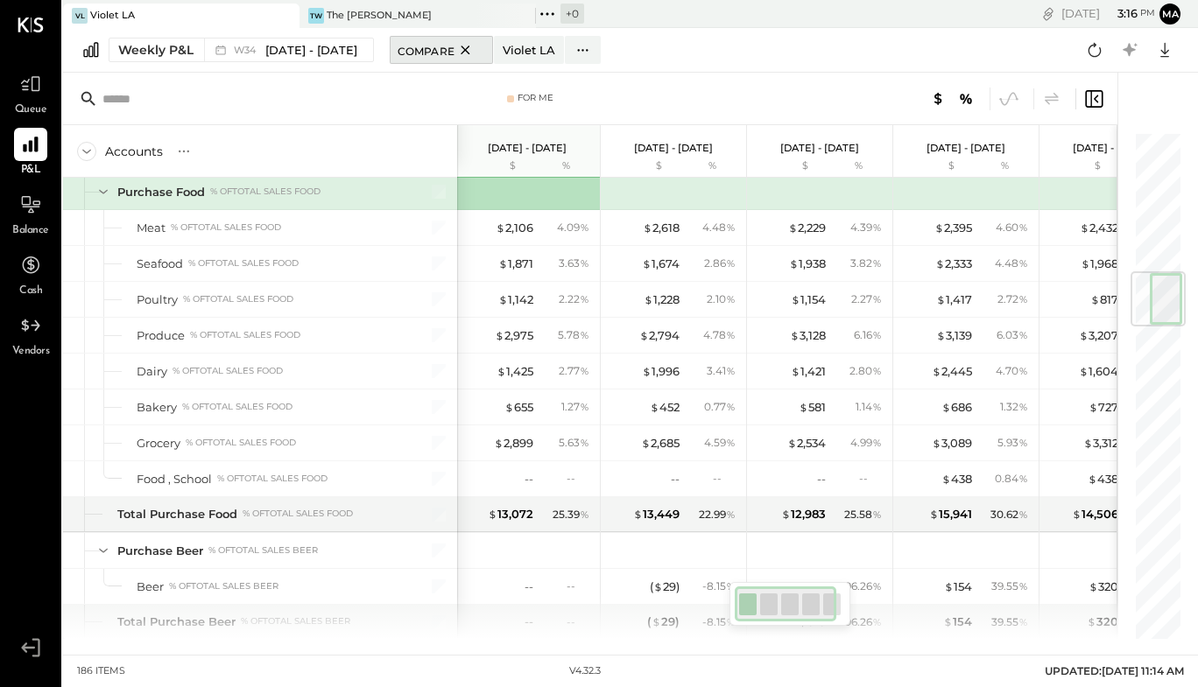
click at [469, 47] on icon at bounding box center [466, 49] width 22 height 21
click at [469, 47] on div "Compare Locations" at bounding box center [460, 49] width 125 height 15
click at [543, 50] on div "Violet LA" at bounding box center [529, 50] width 53 height 17
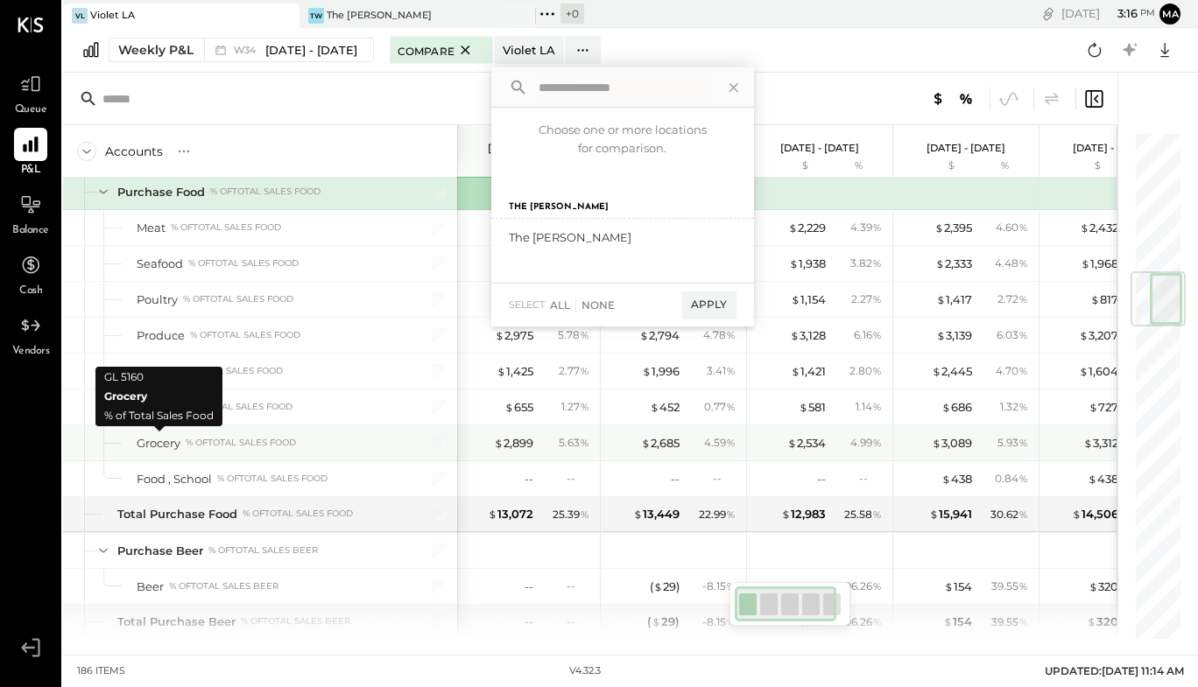
click at [150, 439] on div "Grocery" at bounding box center [159, 443] width 44 height 17
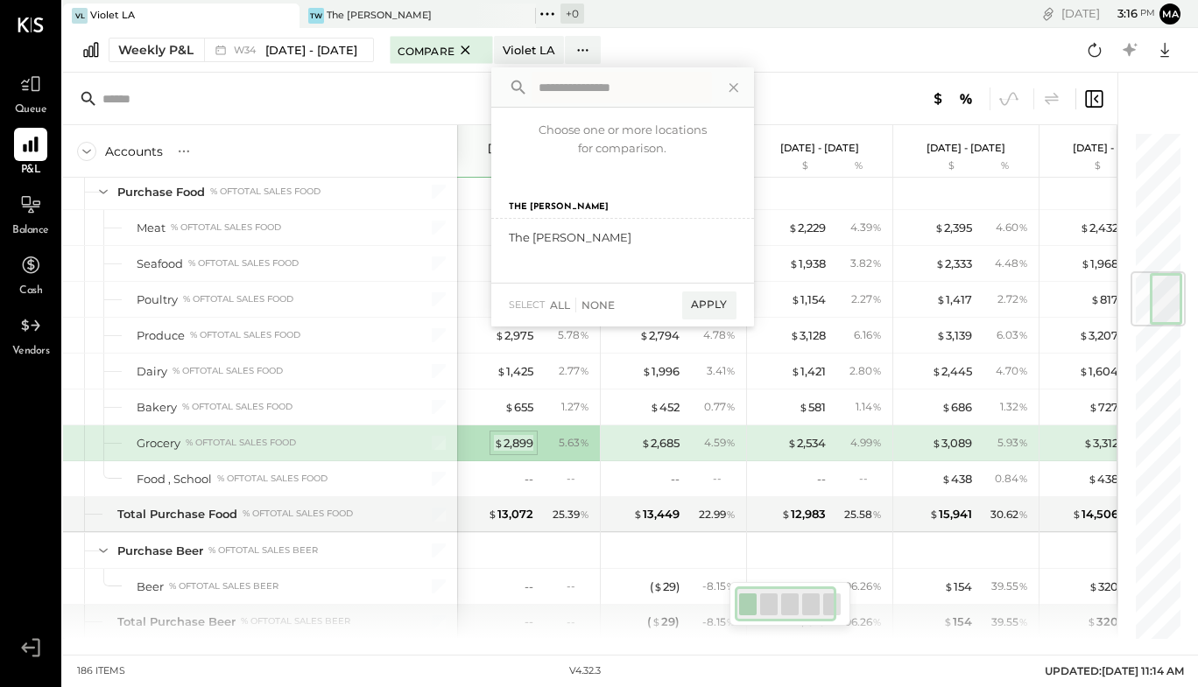
click at [527, 439] on div "$ 2,899" at bounding box center [513, 443] width 39 height 17
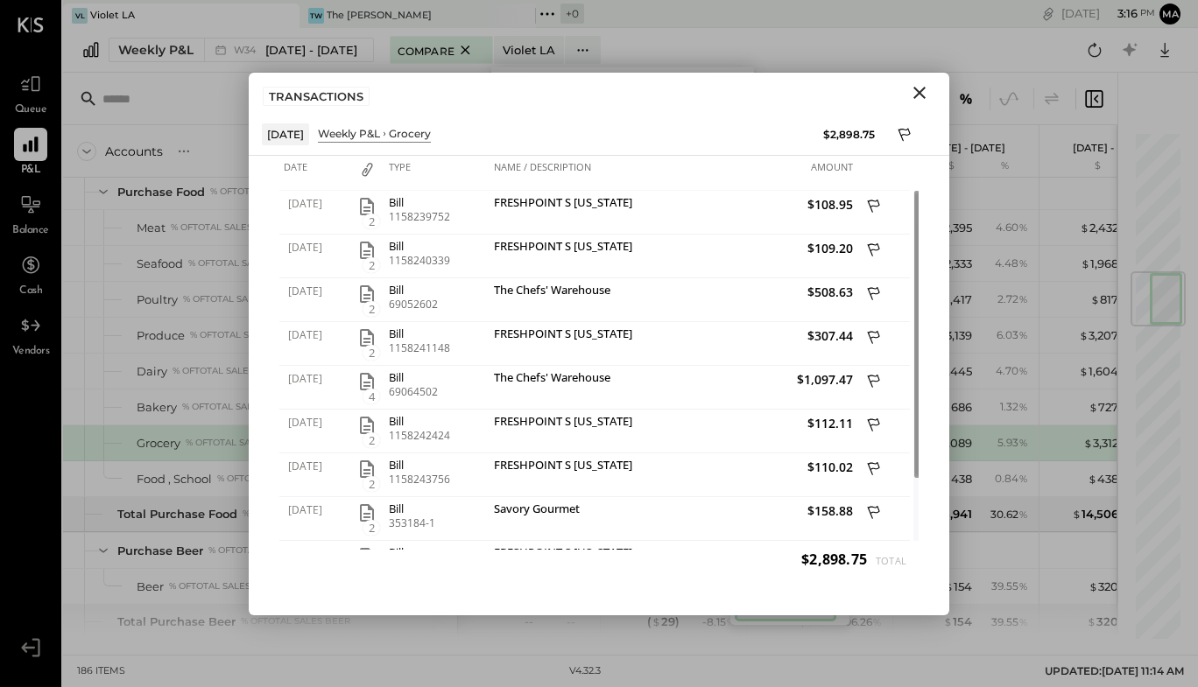
click at [924, 95] on icon "Close" at bounding box center [919, 93] width 12 height 12
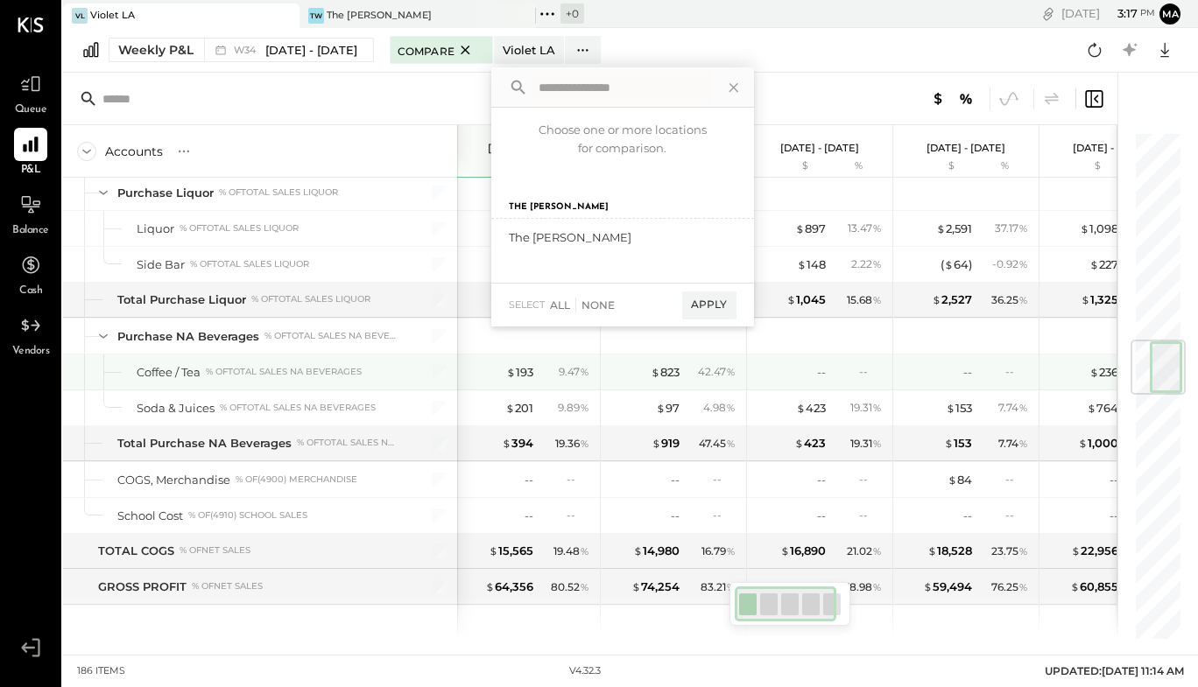
scroll to position [1761, 0]
click at [525, 363] on div "$ 193 9.47 %" at bounding box center [528, 371] width 131 height 35
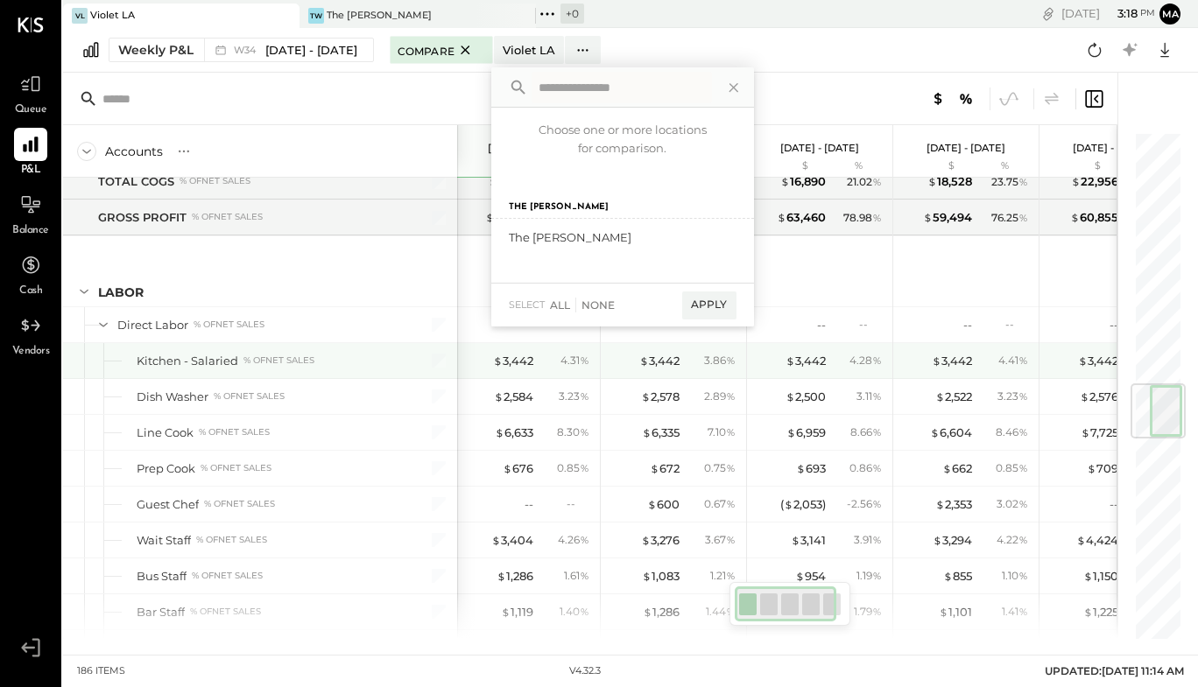
scroll to position [2131, 0]
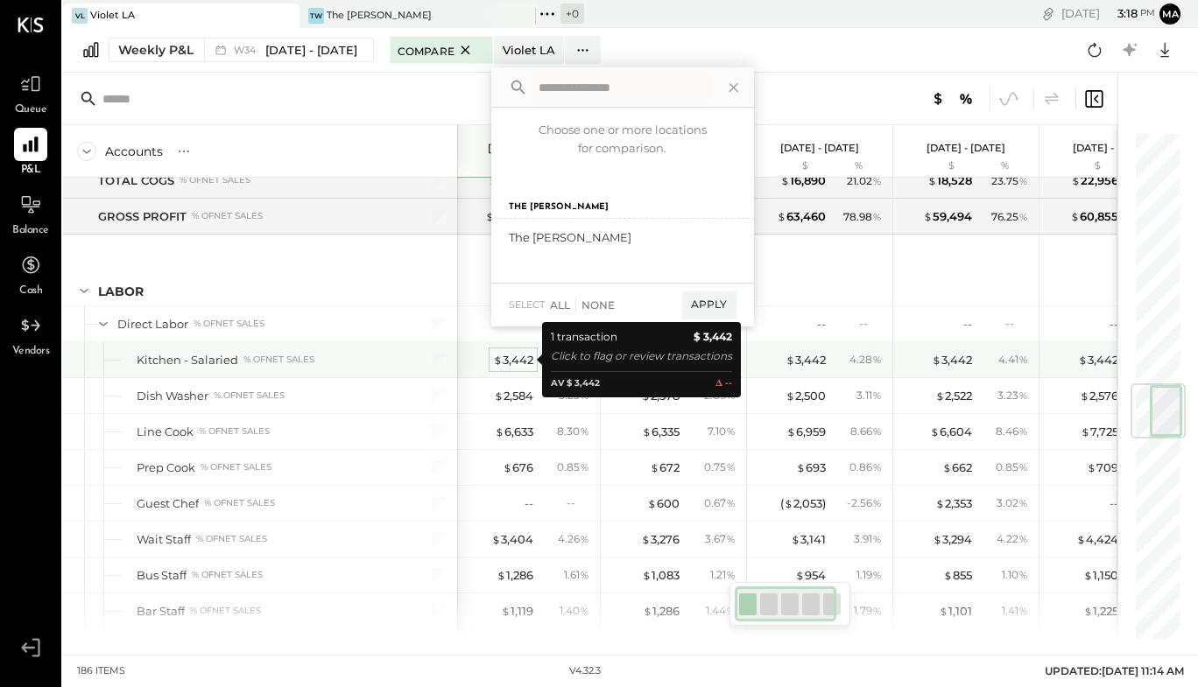
click at [526, 358] on div "$ 3,442" at bounding box center [513, 360] width 40 height 17
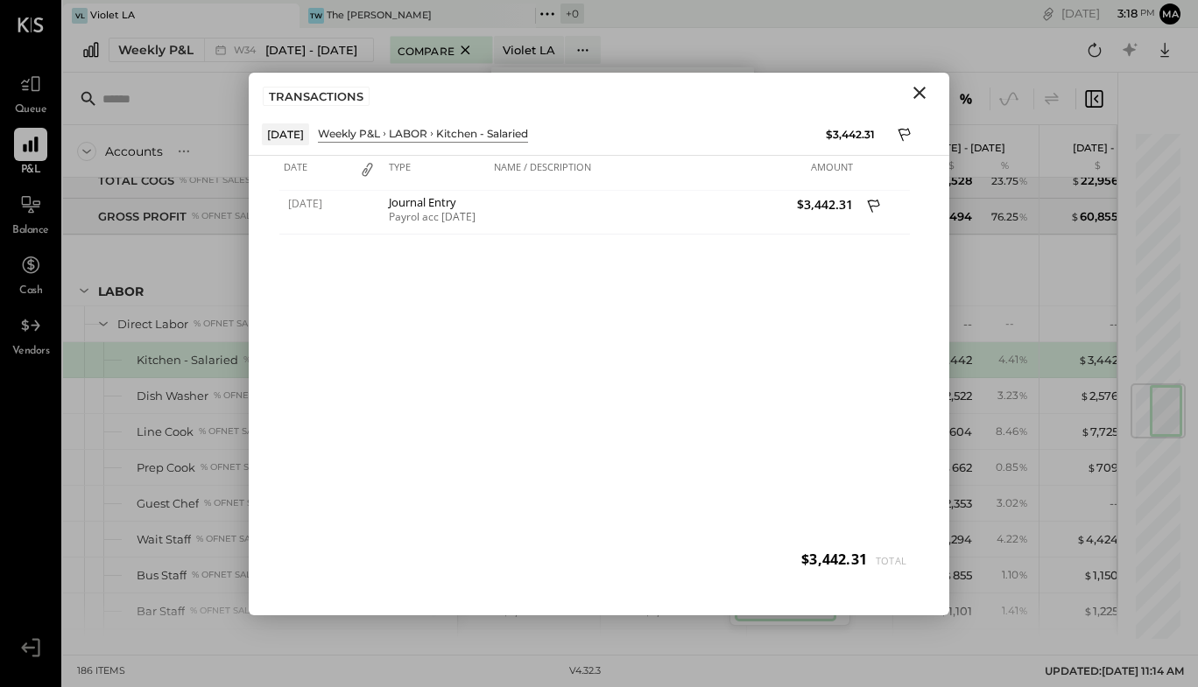
click at [924, 87] on icon "Close" at bounding box center [919, 93] width 12 height 12
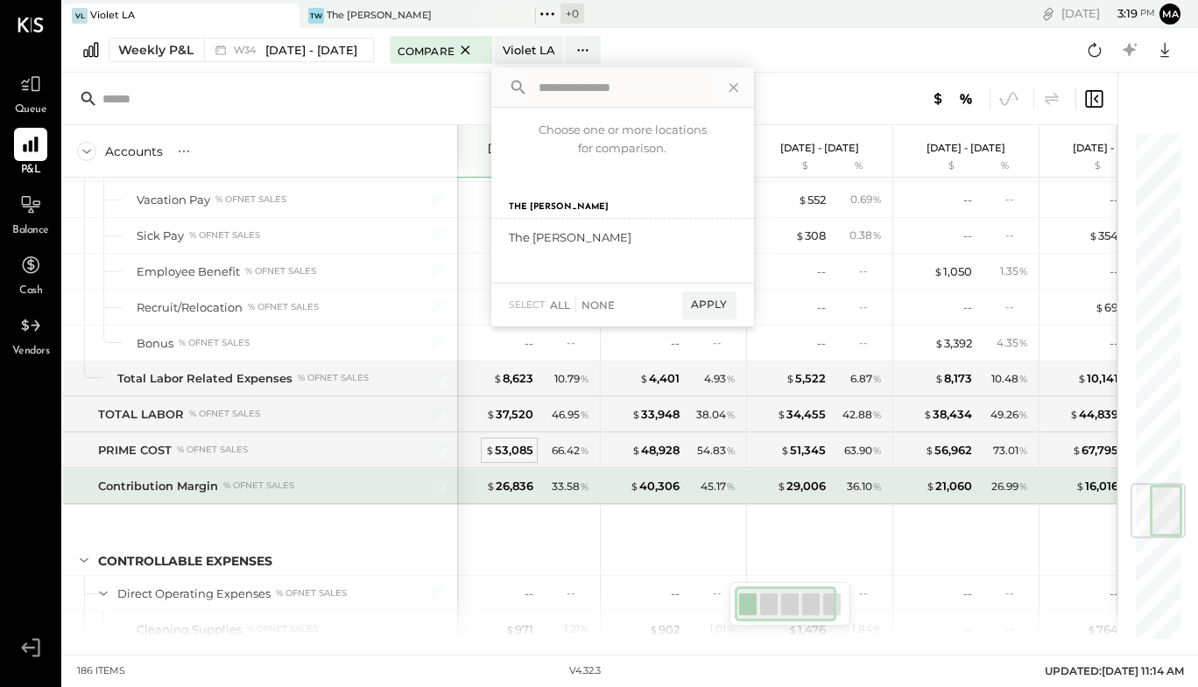
scroll to position [2972, 0]
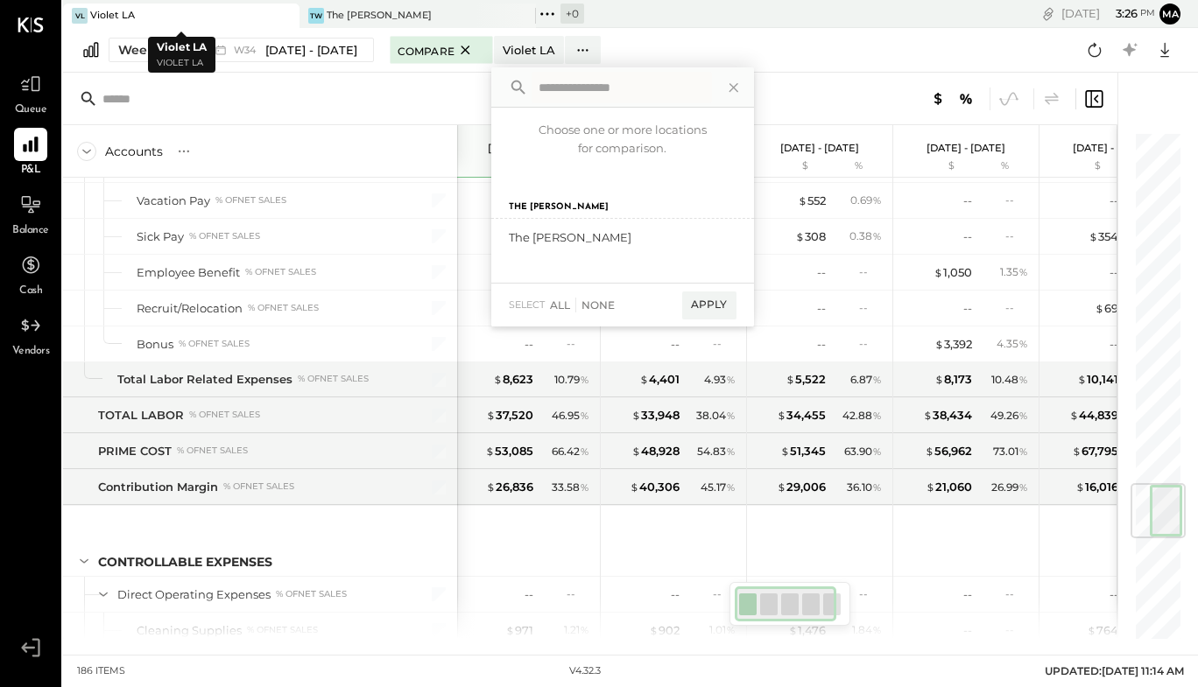
click at [205, 12] on div "VL Violet LA" at bounding box center [168, 16] width 210 height 16
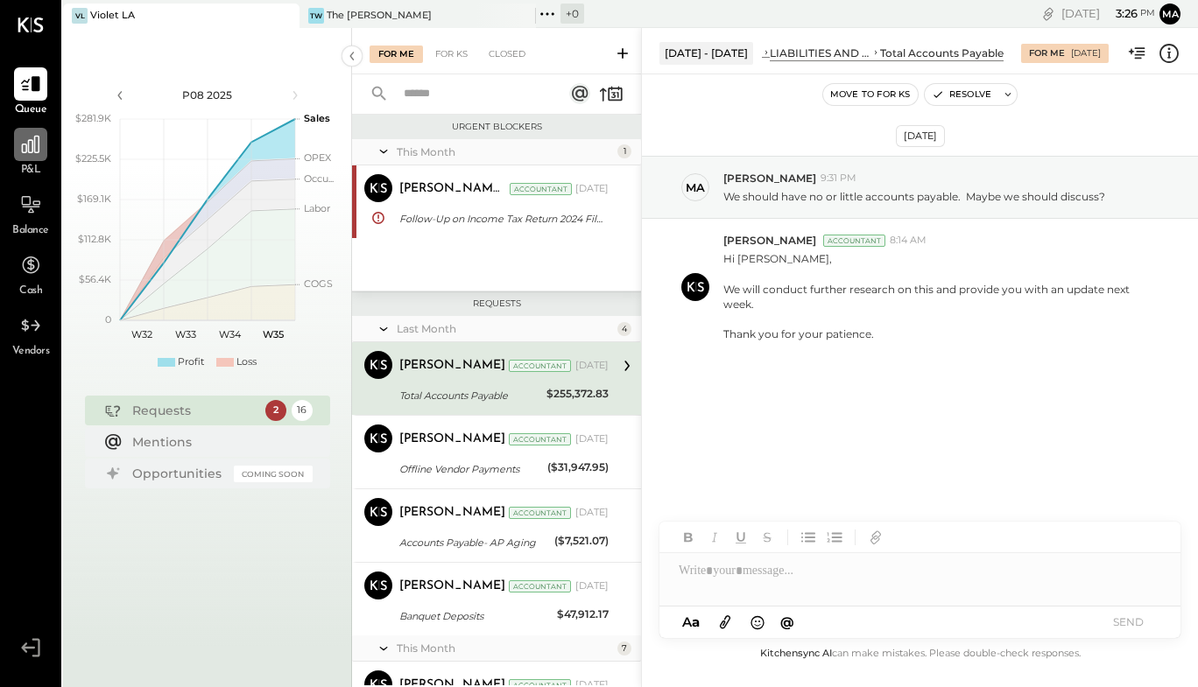
click at [34, 158] on div at bounding box center [30, 144] width 33 height 33
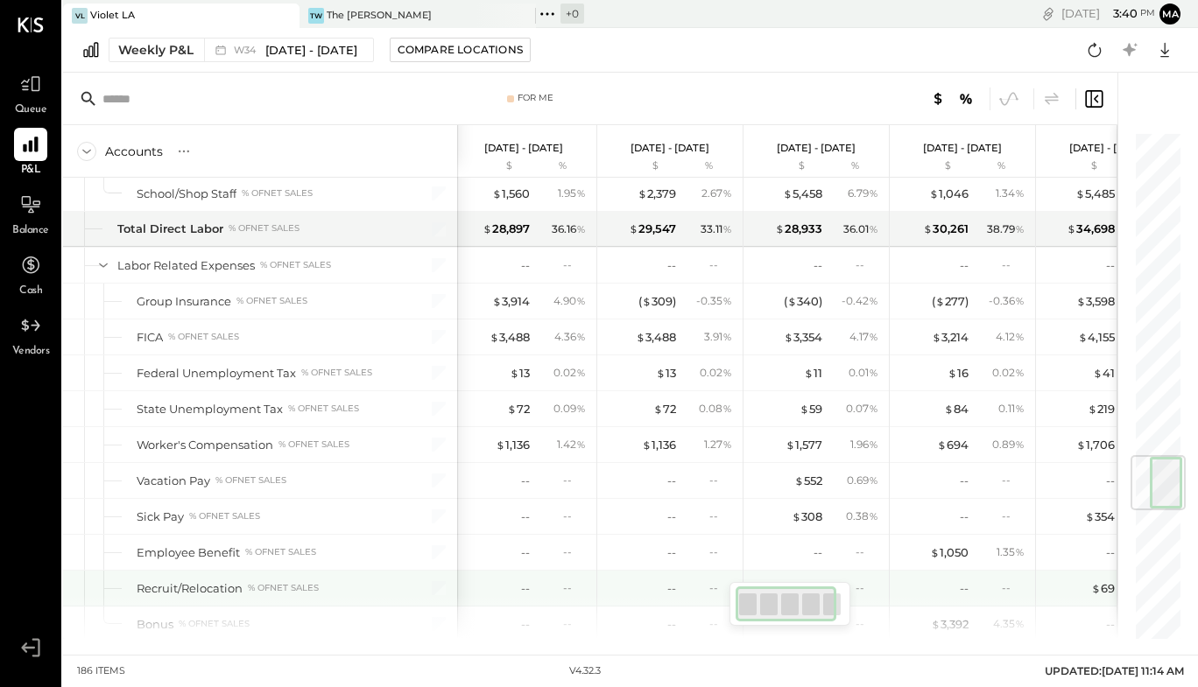
scroll to position [2732, 0]
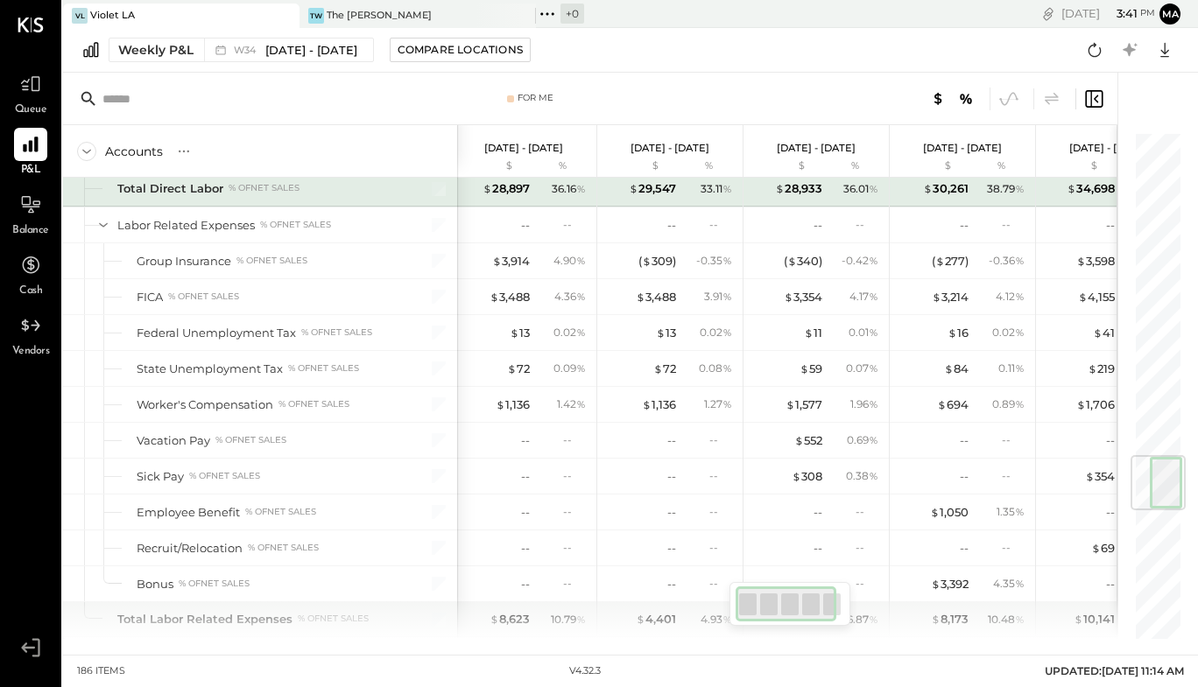
click at [536, 201] on div "$ 28,897 36.16 %" at bounding box center [525, 189] width 131 height 35
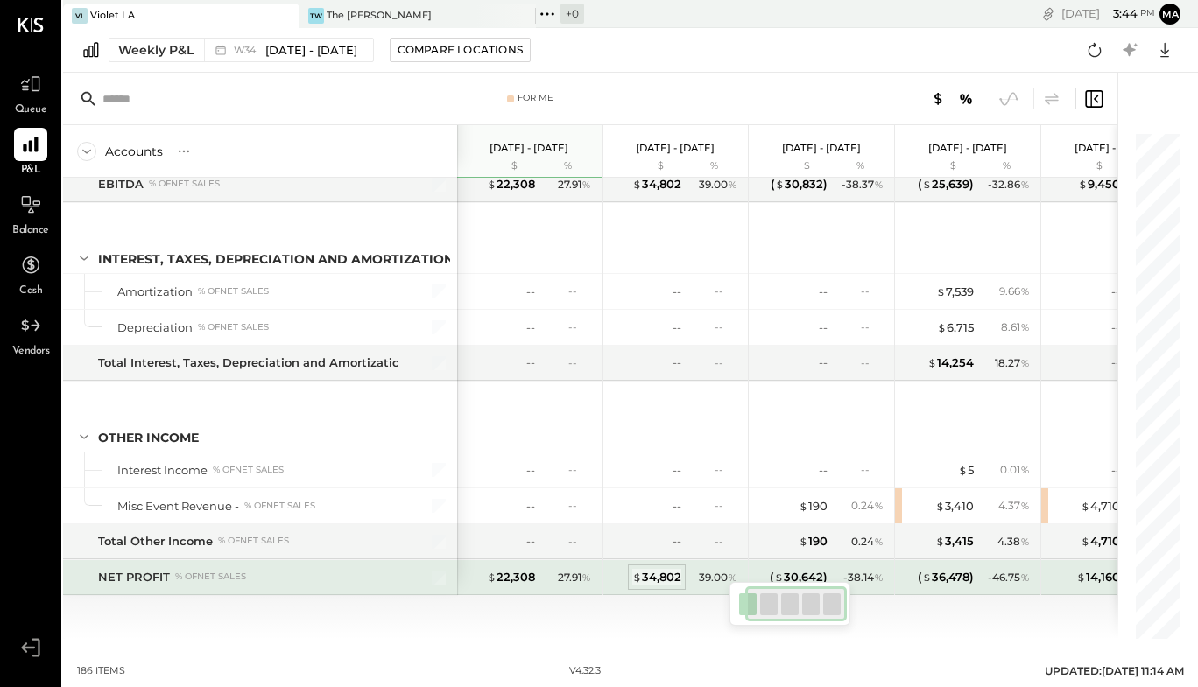
scroll to position [0, 71]
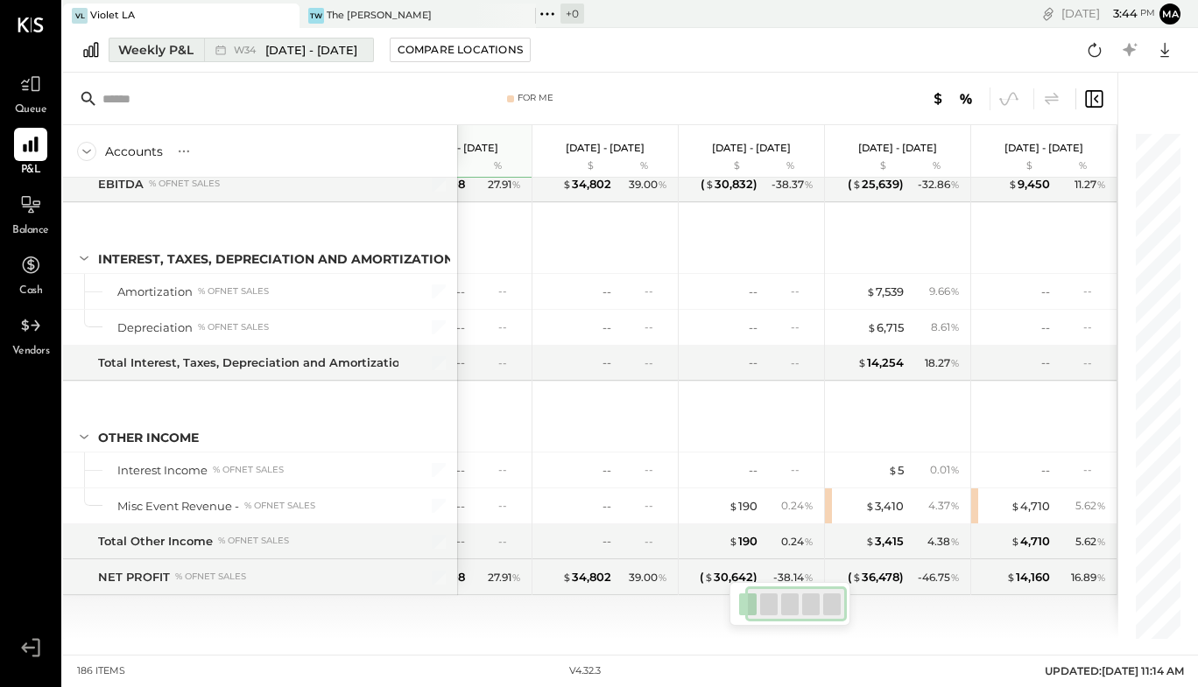
click at [142, 52] on div "Weekly P&L" at bounding box center [155, 50] width 75 height 18
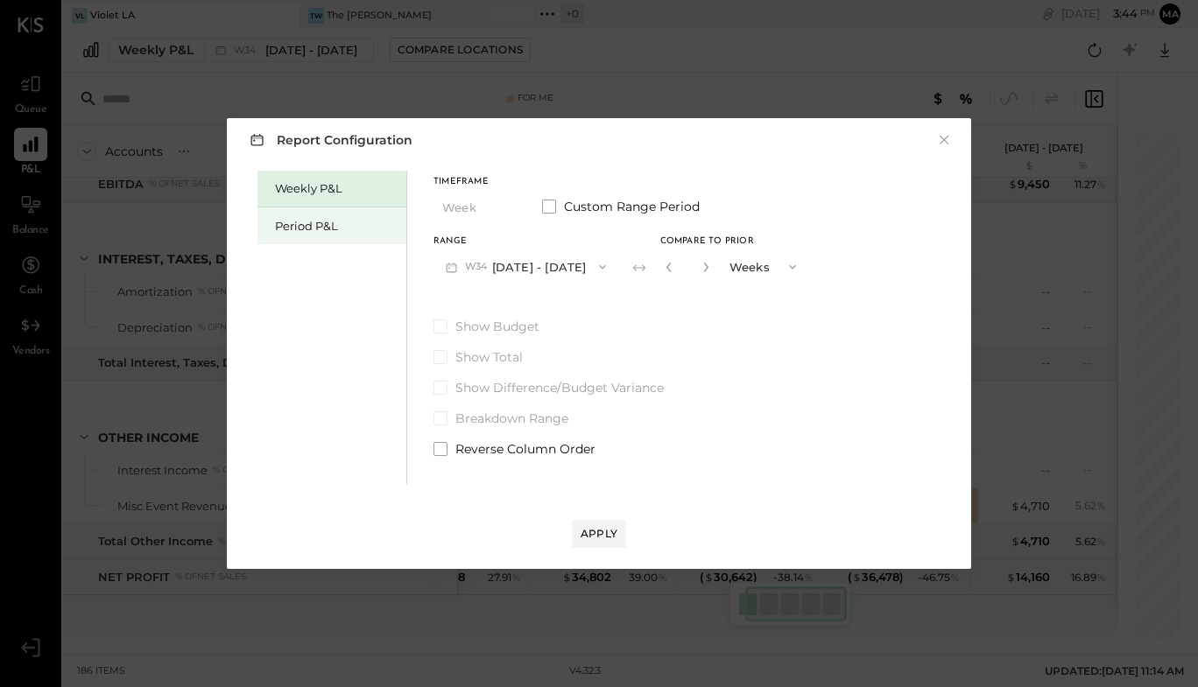
click at [335, 216] on div "Period P&L" at bounding box center [331, 226] width 149 height 37
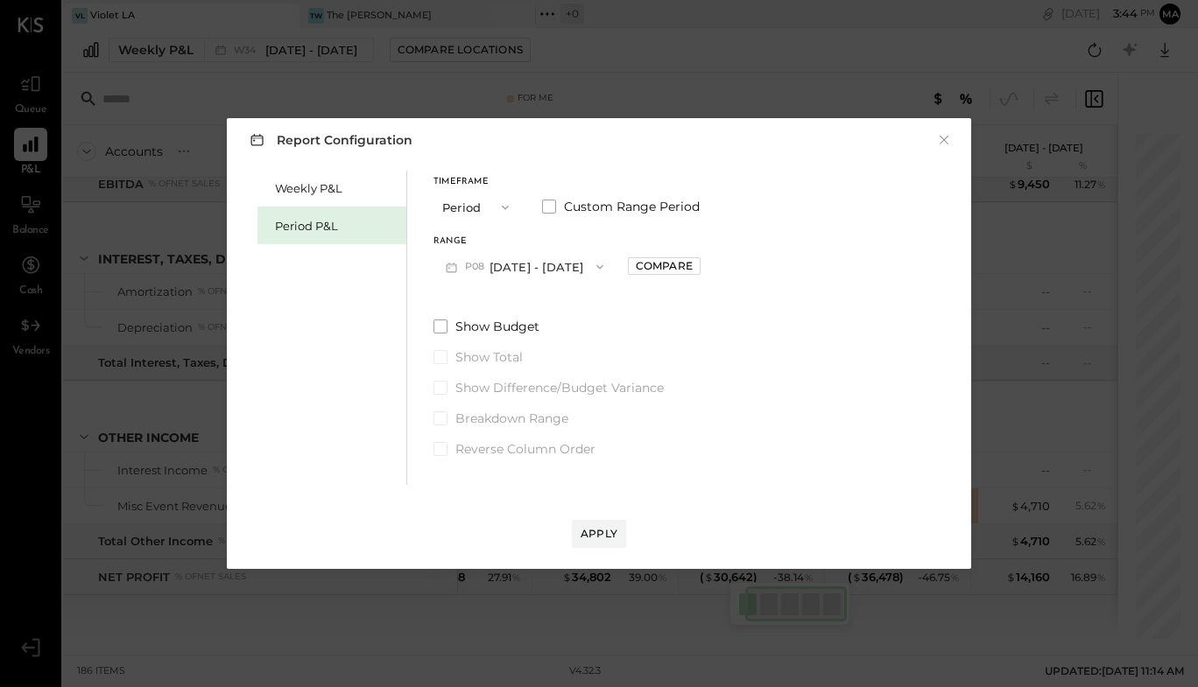
click at [201, 46] on div "Report Configuration × Weekly P&L Period P&L Timeframe Period Custom Range Peri…" at bounding box center [599, 343] width 1198 height 687
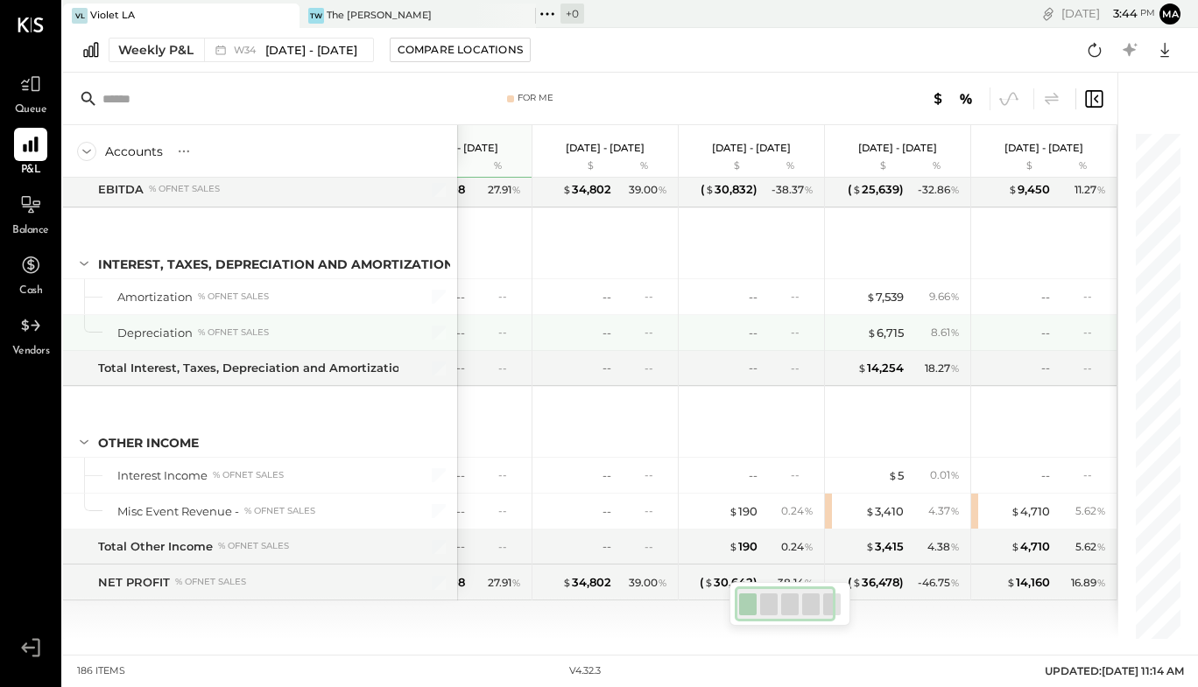
scroll to position [0, 0]
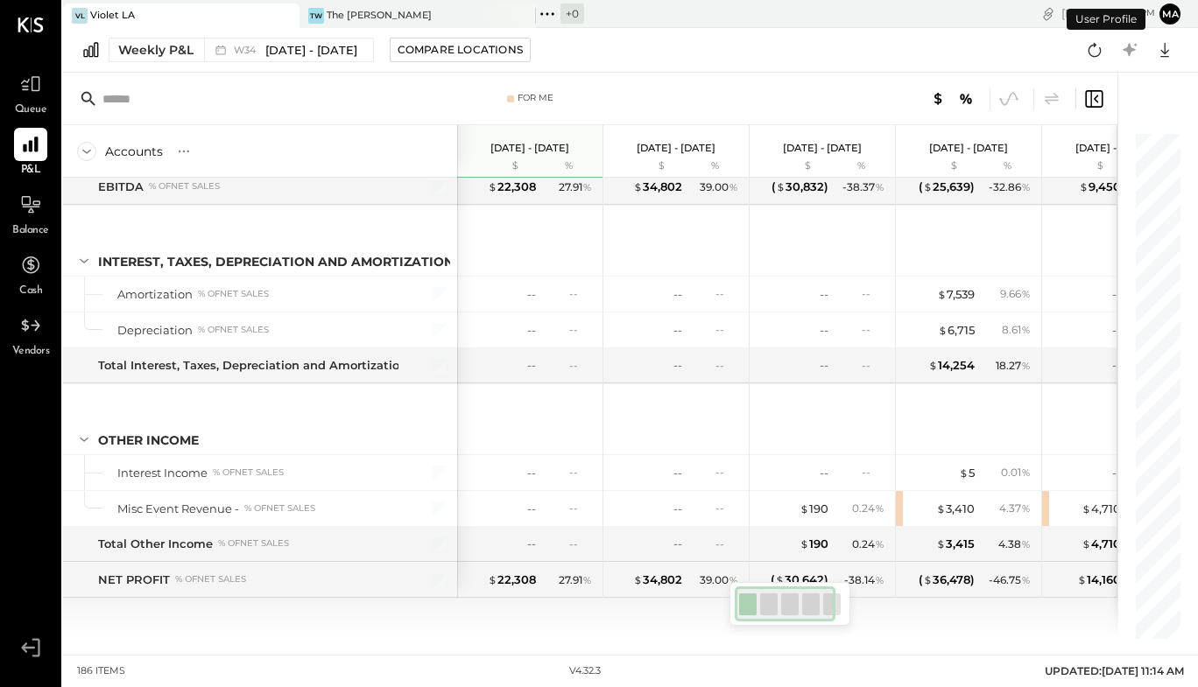
click at [1171, 17] on button "Ma" at bounding box center [1170, 14] width 21 height 21
